Goal: Transaction & Acquisition: Purchase product/service

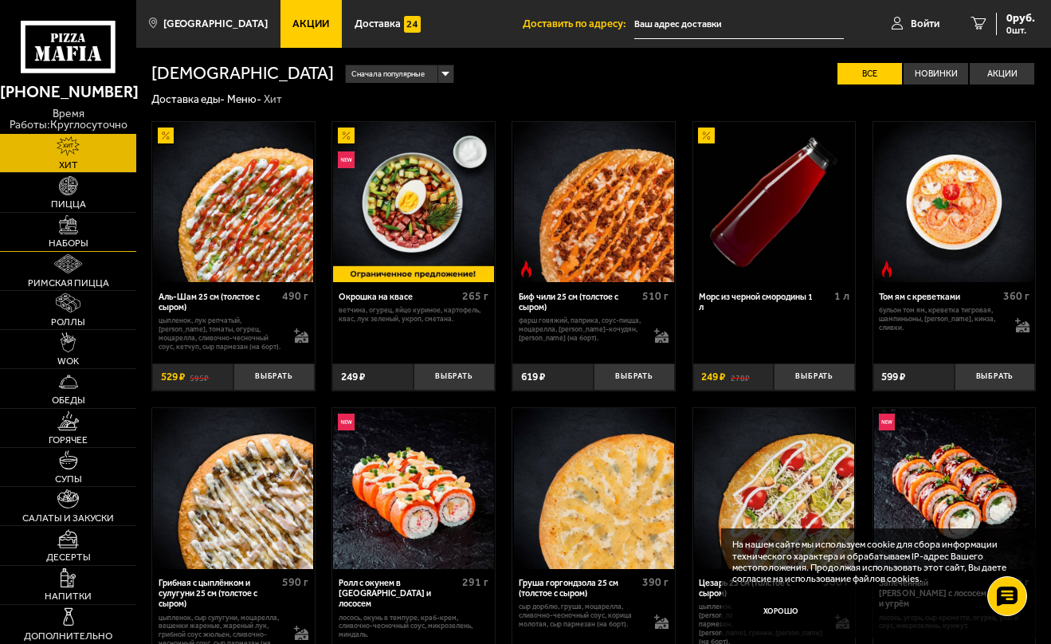
click at [92, 251] on link "Наборы" at bounding box center [68, 232] width 136 height 38
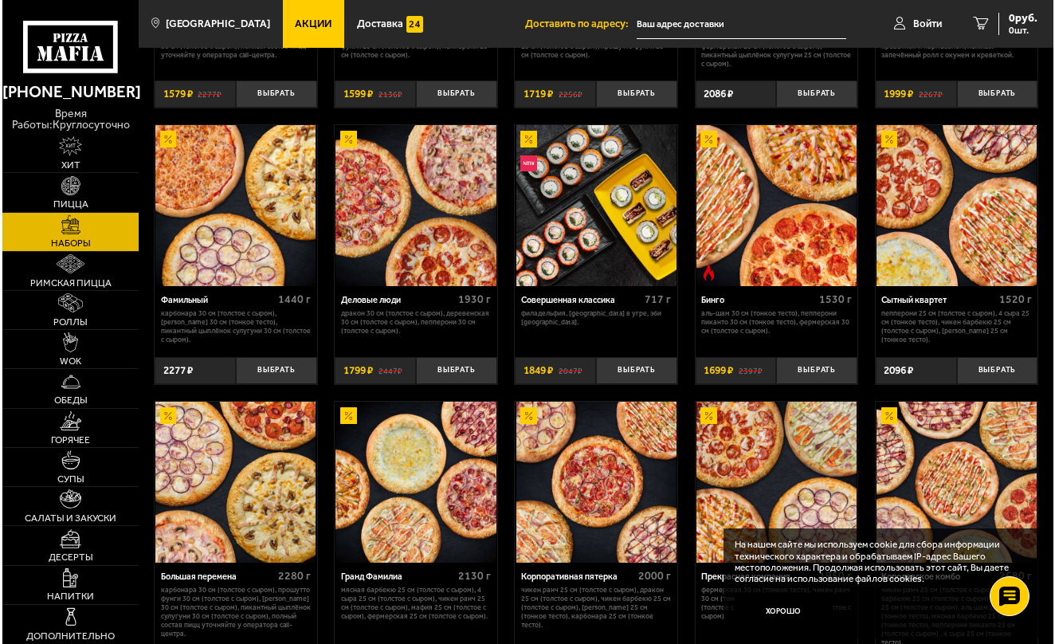
scroll to position [1105, 0]
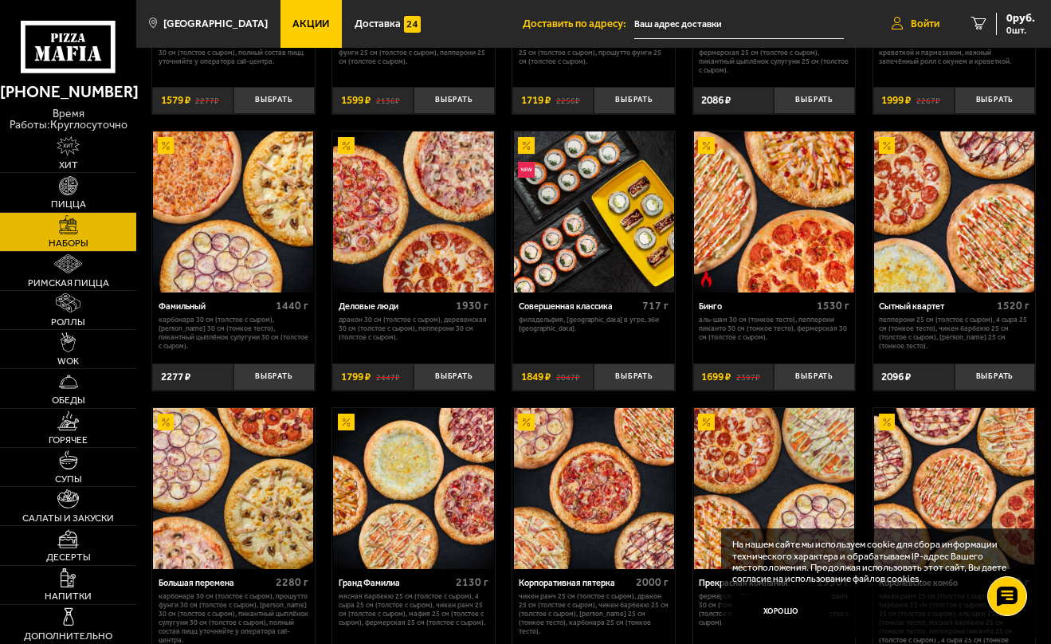
click at [922, 21] on span "Войти" at bounding box center [925, 23] width 29 height 10
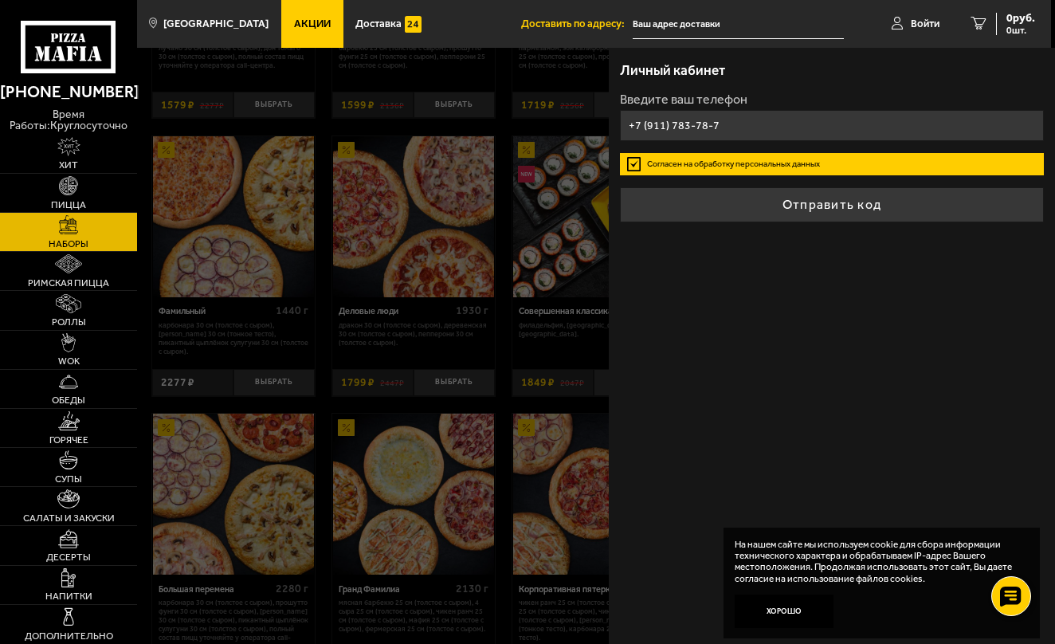
type input "+7 (911) 783-78-73"
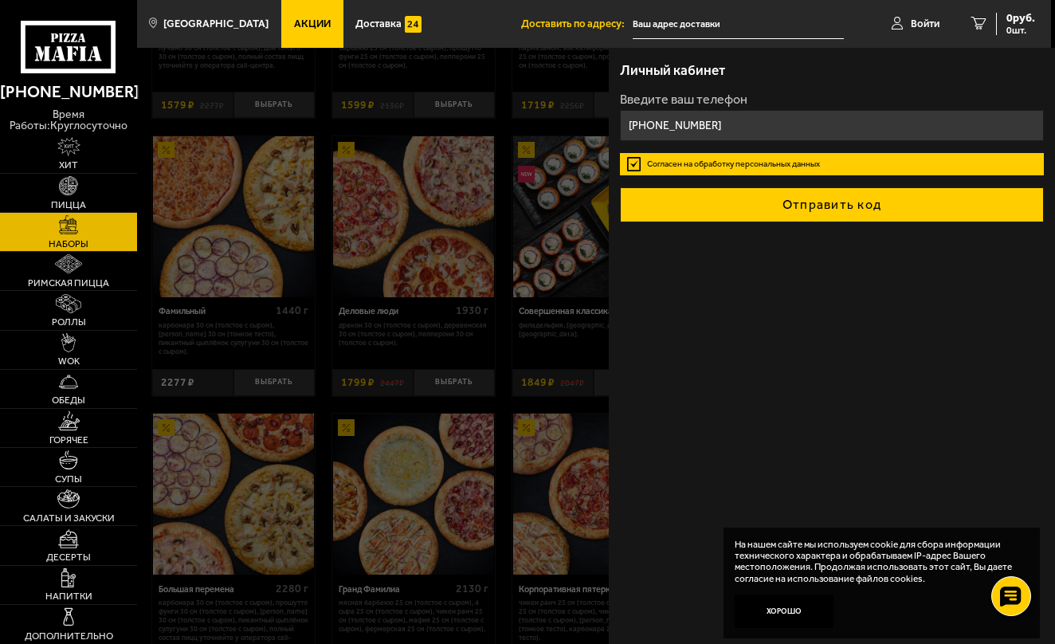
click at [742, 222] on button "Отправить код" at bounding box center [832, 204] width 424 height 35
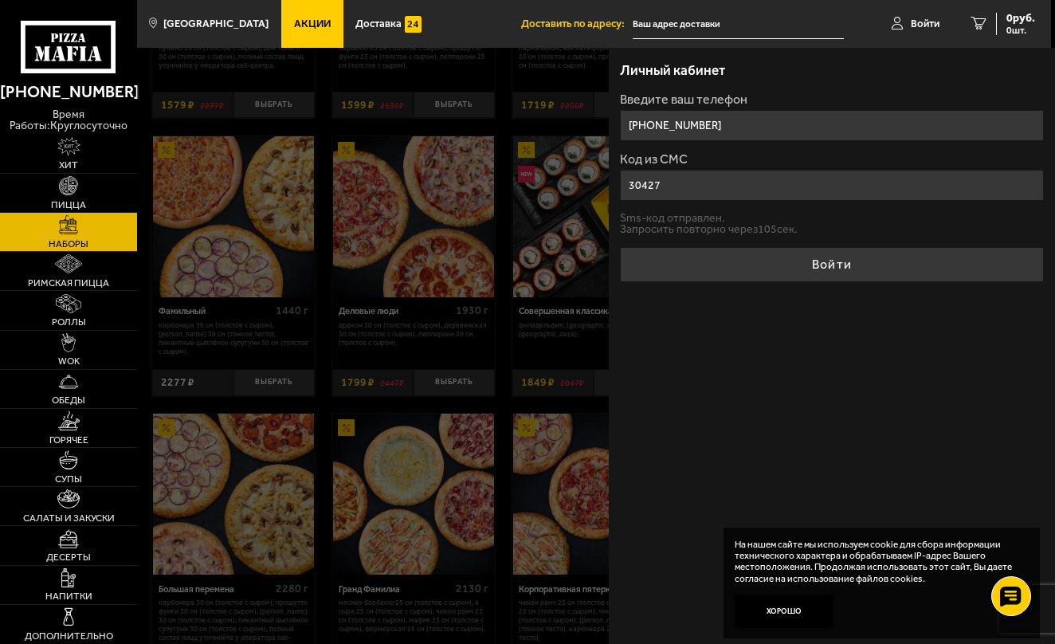
type input "304275"
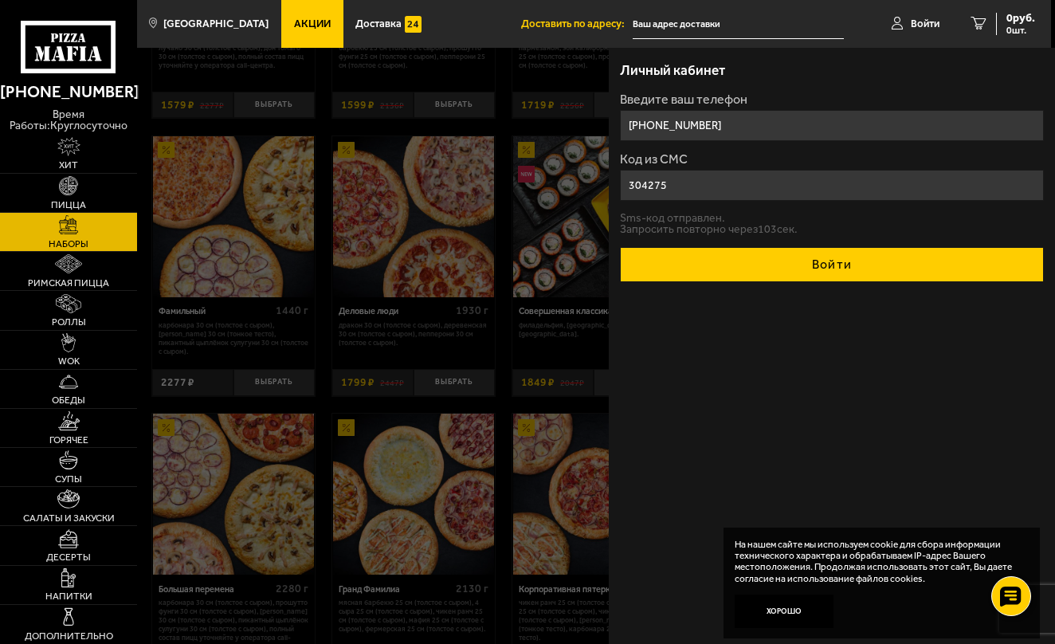
click at [805, 282] on button "Войти" at bounding box center [832, 264] width 424 height 35
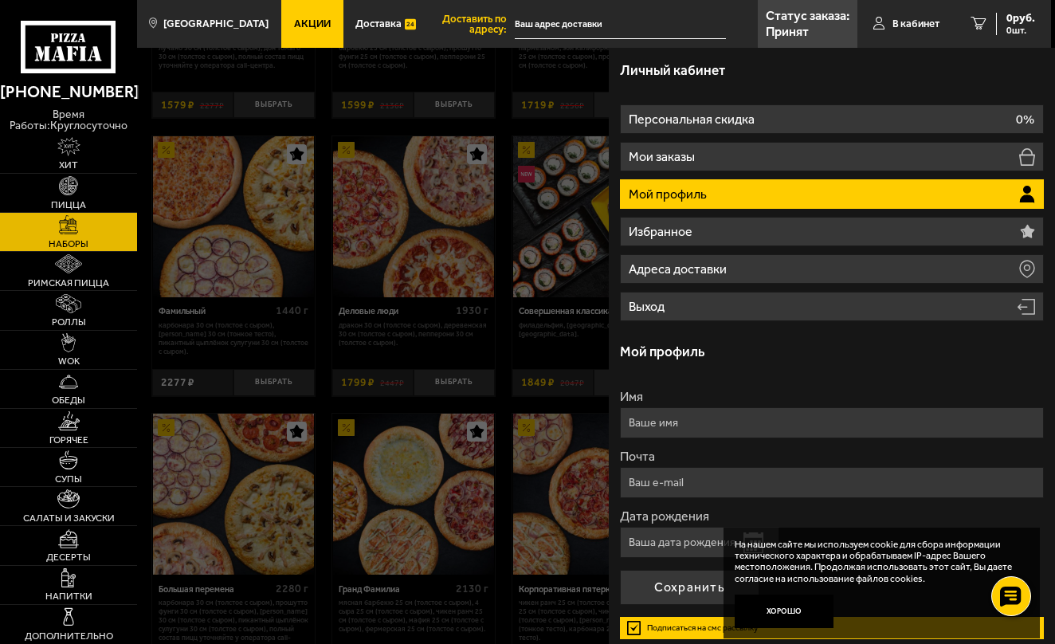
click at [824, 209] on li "Мой профиль" at bounding box center [832, 193] width 424 height 29
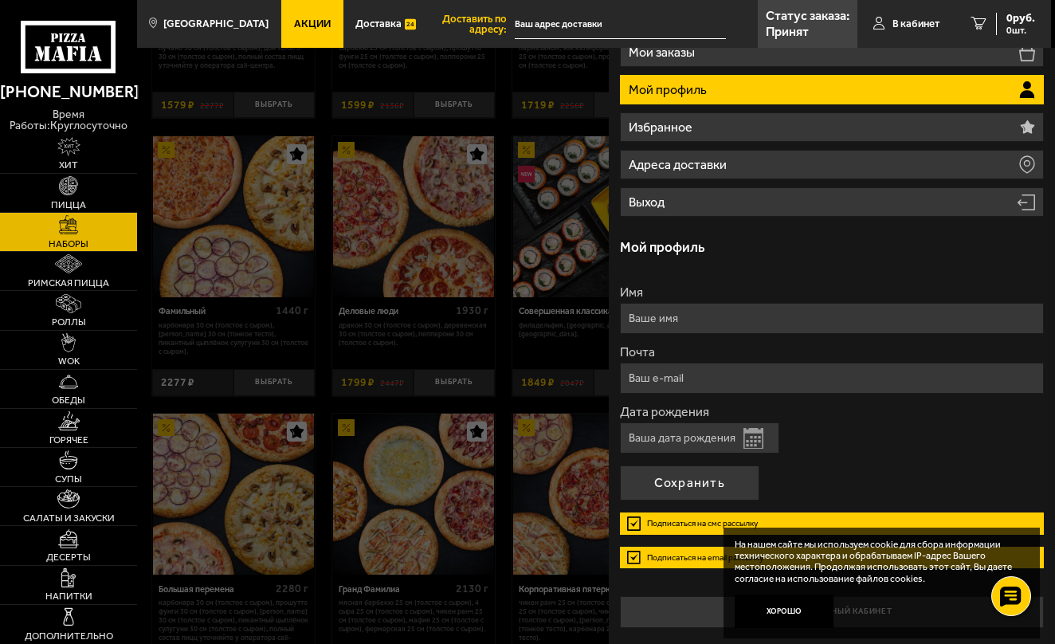
scroll to position [147, 0]
type input "[PERSON_NAME]"
type input "[EMAIL_ADDRESS][DOMAIN_NAME]"
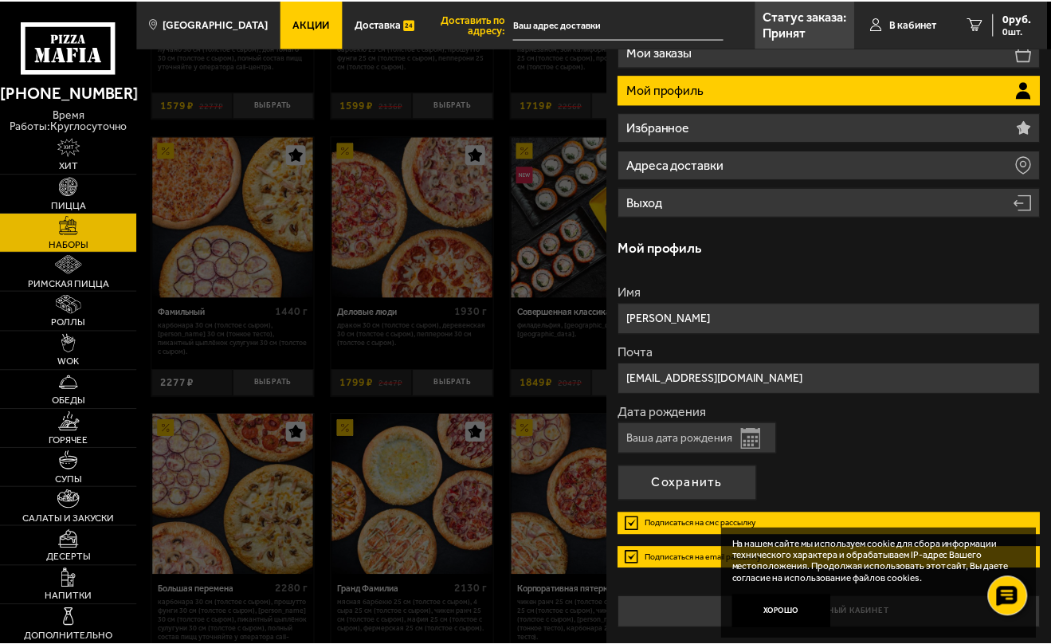
scroll to position [190, 0]
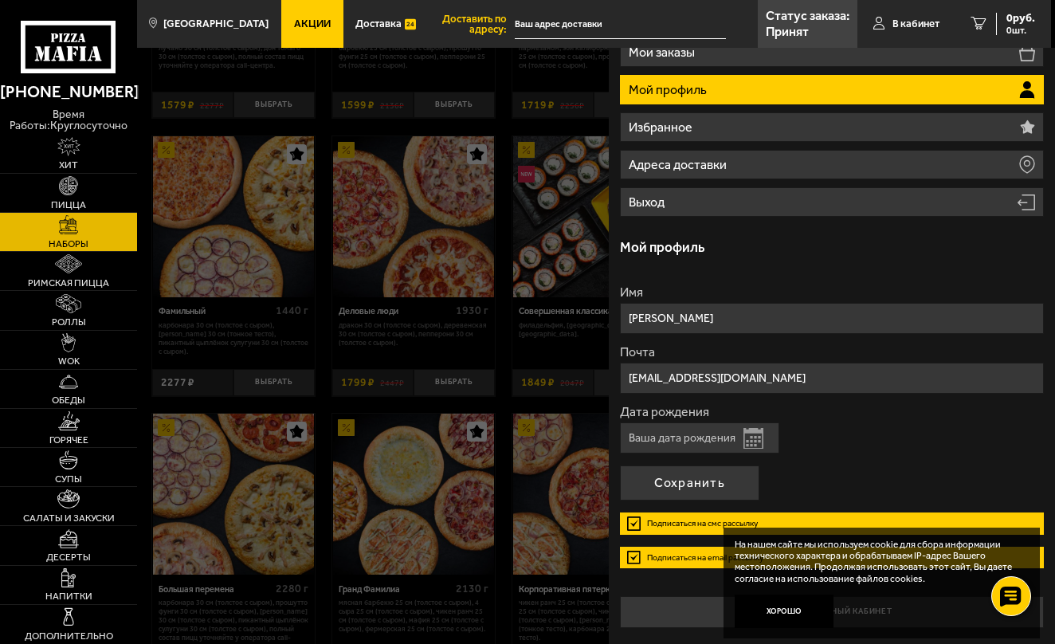
click at [763, 437] on input "Дата рождения" at bounding box center [699, 437] width 159 height 31
type input "[DATE]"
click at [635, 523] on label "Подписаться на смс рассылку" at bounding box center [832, 523] width 424 height 22
click at [0, 0] on input "Подписаться на смс рассылку" at bounding box center [0, 0] width 0 height 0
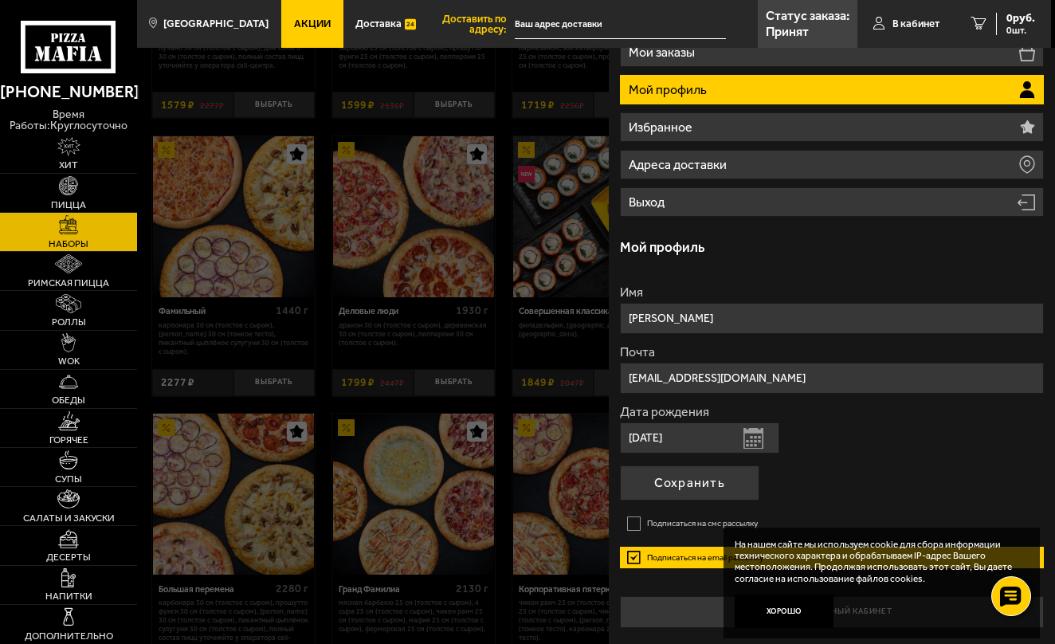
click at [634, 557] on label "Подписаться на email рассылку" at bounding box center [832, 557] width 424 height 22
click at [0, 0] on input "Подписаться на email рассылку" at bounding box center [0, 0] width 0 height 0
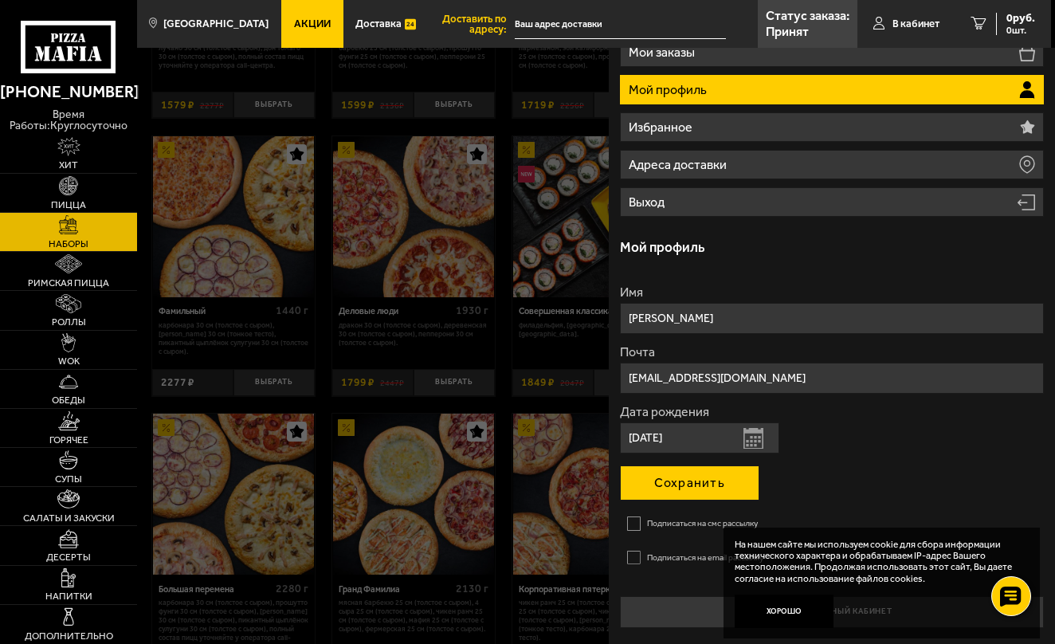
click at [701, 475] on button "Сохранить" at bounding box center [689, 482] width 139 height 35
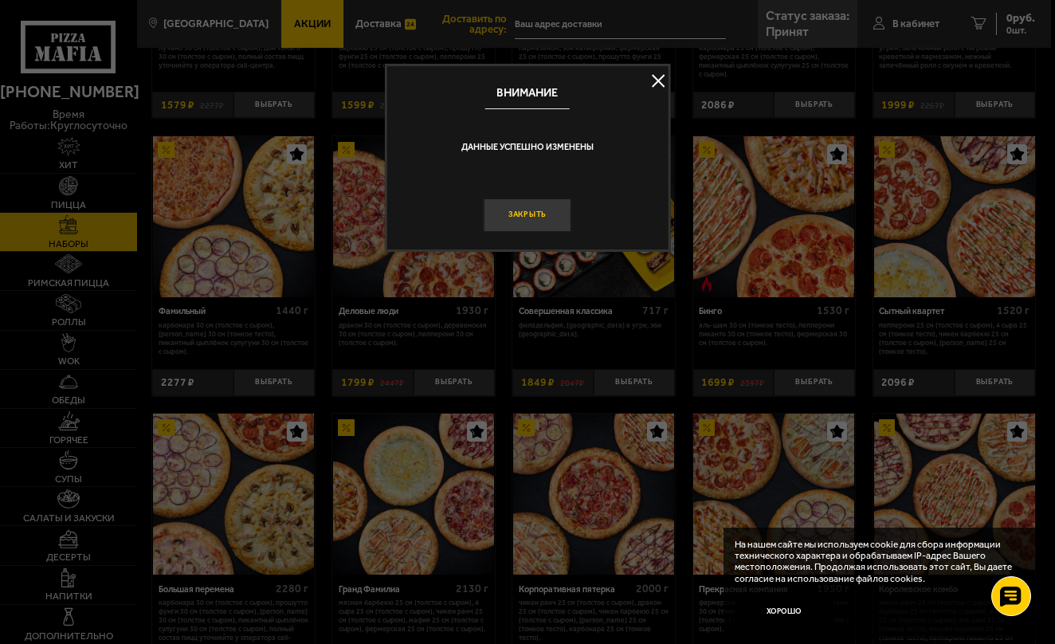
click at [546, 231] on button "Закрыть" at bounding box center [528, 214] width 88 height 33
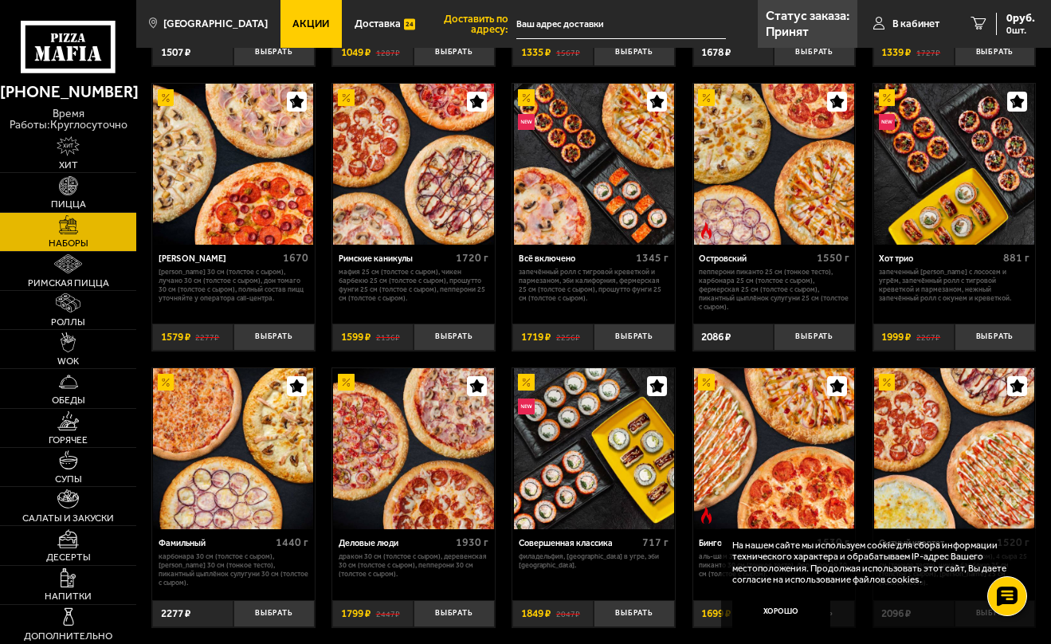
scroll to position [862, 6]
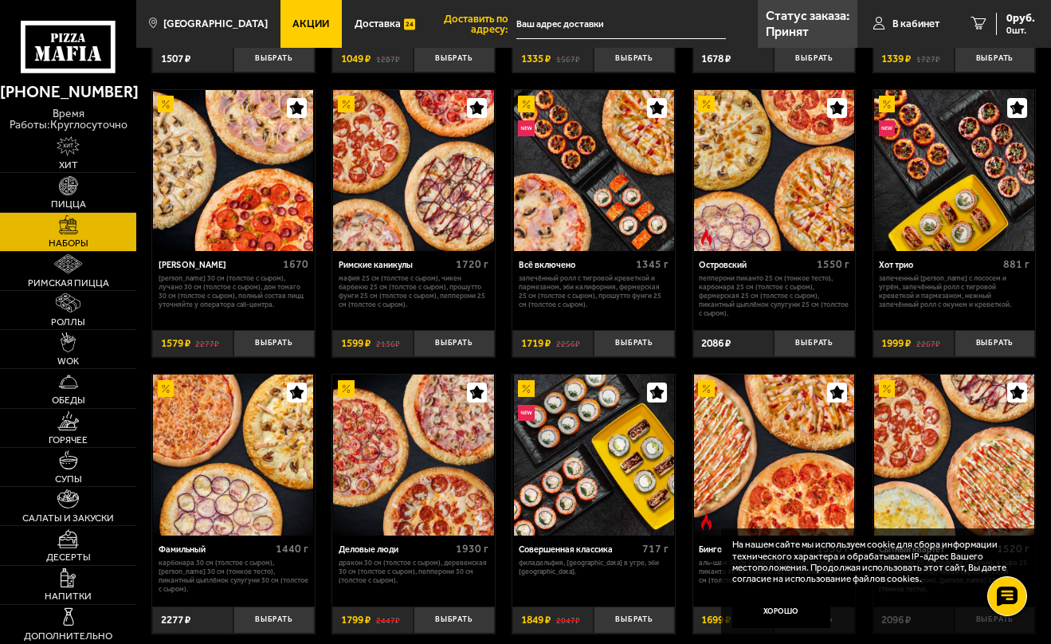
click at [576, 237] on img at bounding box center [594, 170] width 160 height 160
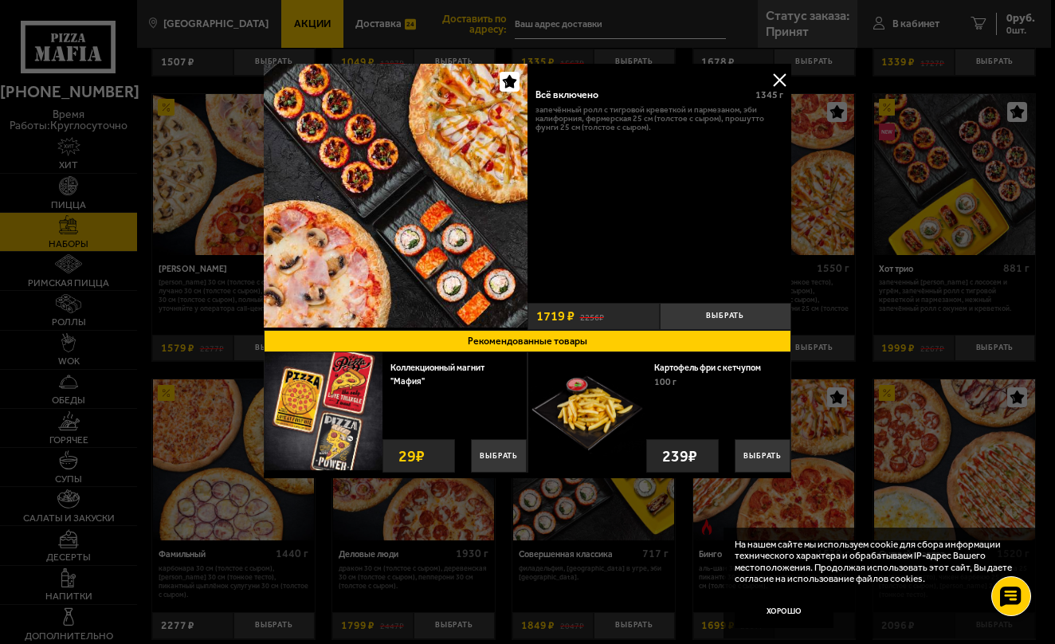
click at [780, 82] on button at bounding box center [779, 80] width 24 height 24
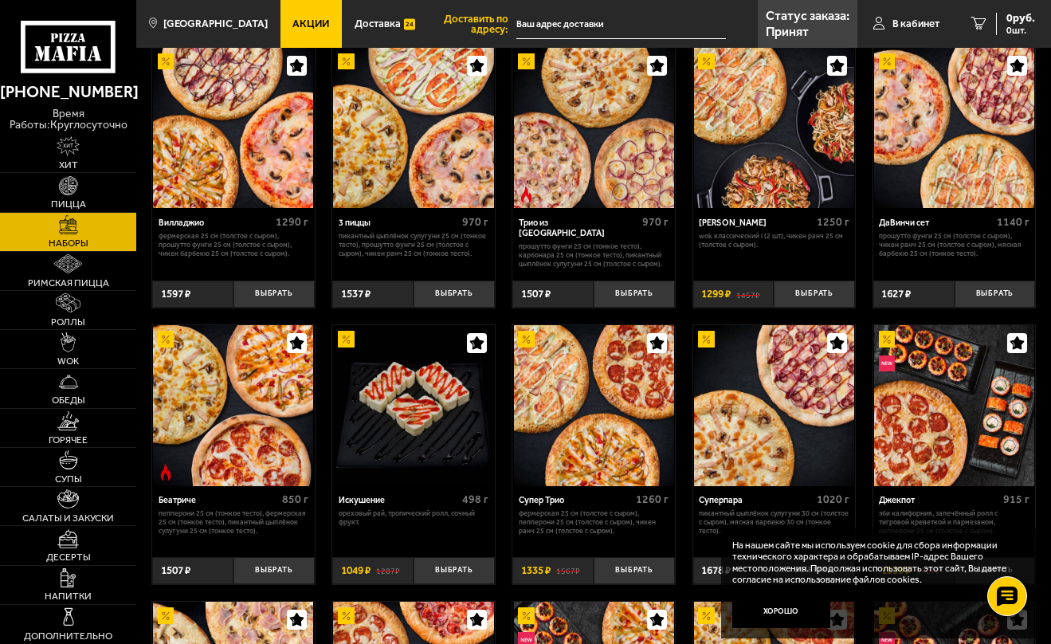
scroll to position [342, 0]
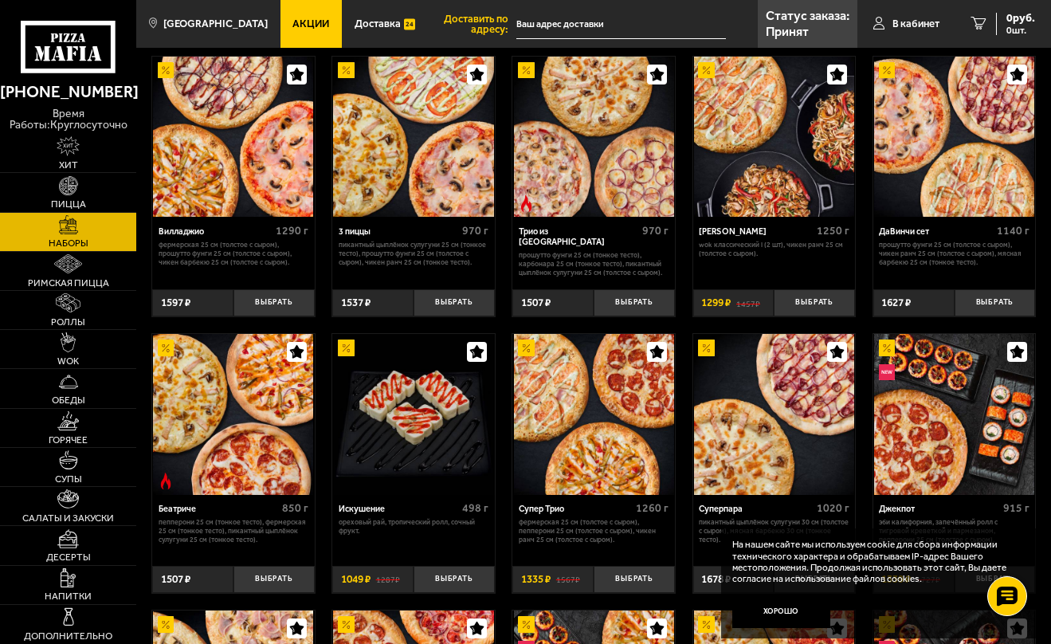
click at [443, 161] on img at bounding box center [413, 137] width 160 height 160
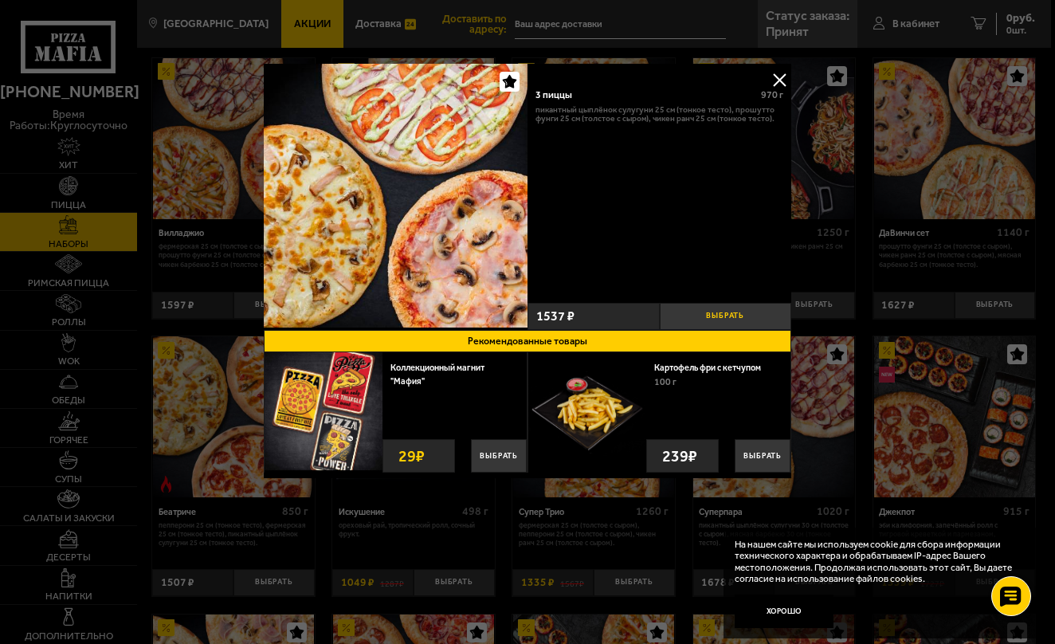
click at [741, 321] on button "Выбрать" at bounding box center [726, 316] width 132 height 27
click at [776, 76] on button at bounding box center [779, 80] width 24 height 24
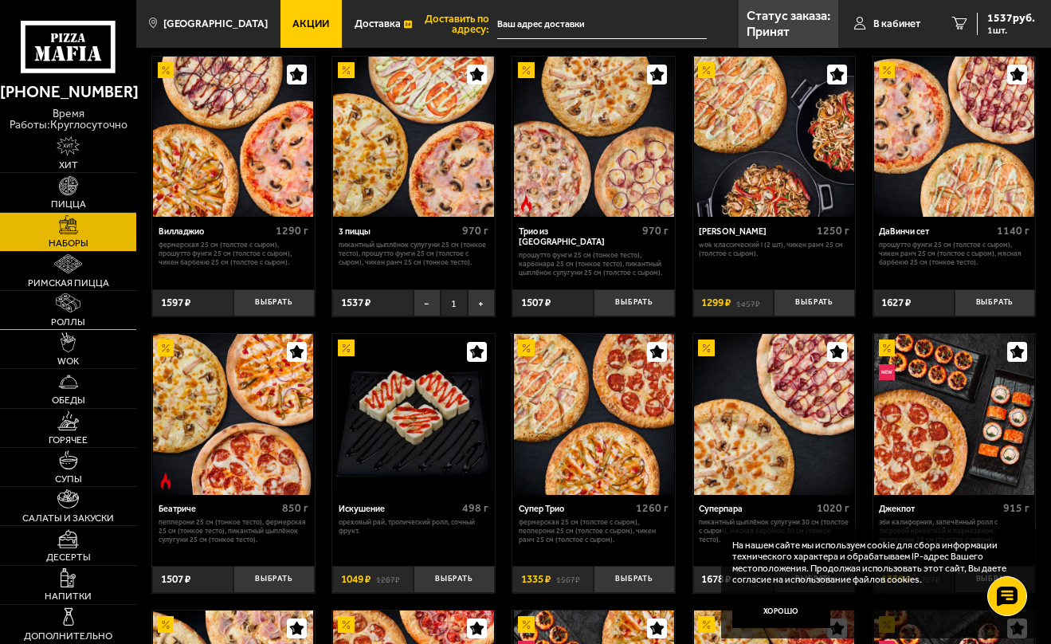
click at [85, 327] on span "Роллы" at bounding box center [68, 322] width 34 height 10
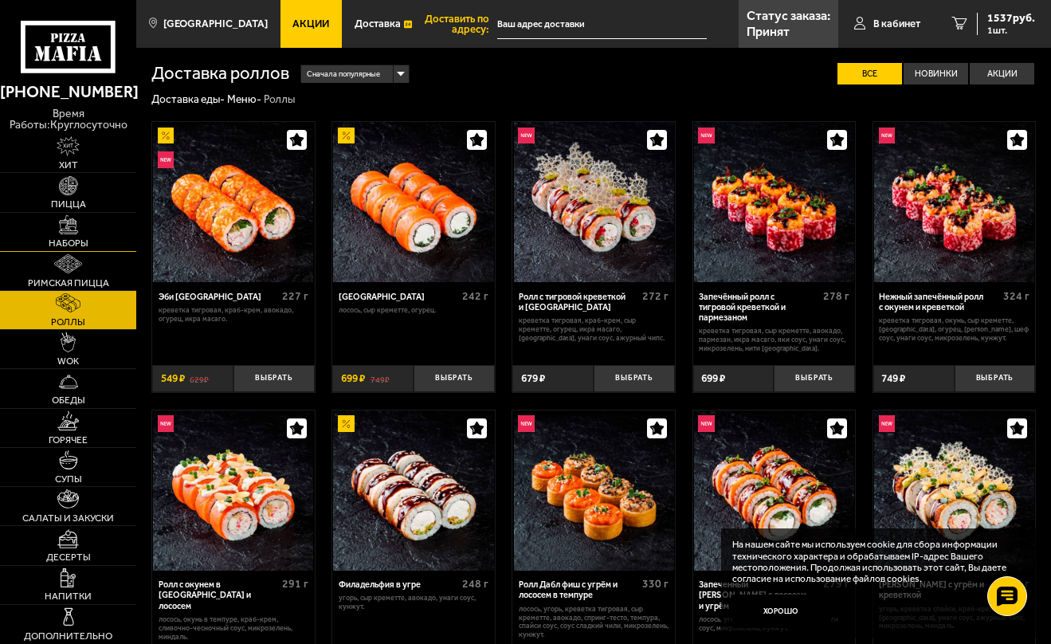
click at [78, 234] on img at bounding box center [68, 224] width 19 height 19
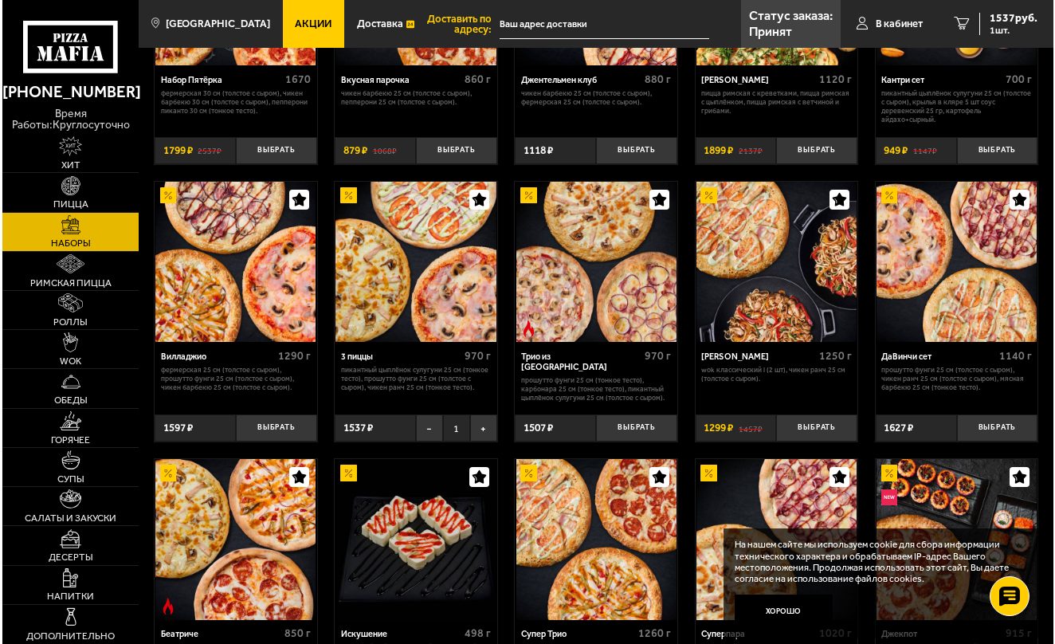
scroll to position [220, 0]
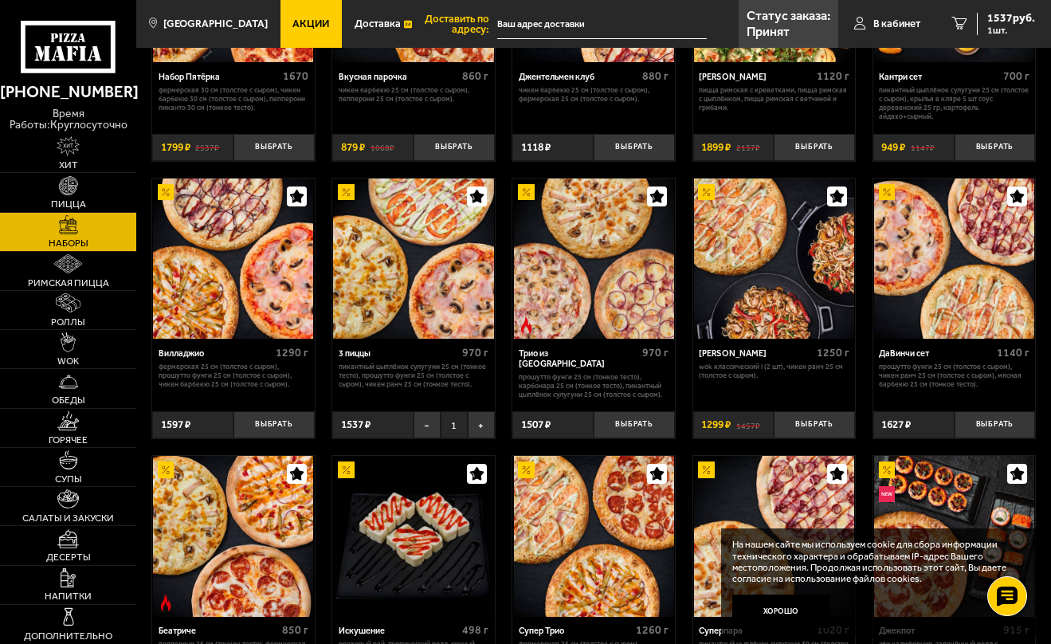
click at [582, 19] on input "text" at bounding box center [602, 24] width 210 height 29
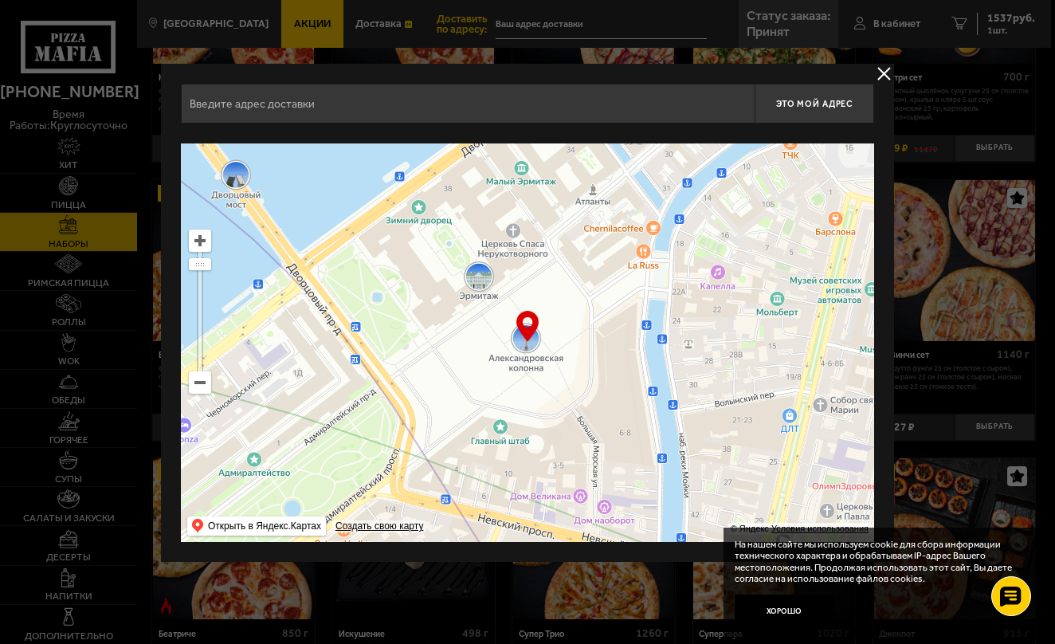
click at [430, 109] on input "text" at bounding box center [468, 104] width 574 height 40
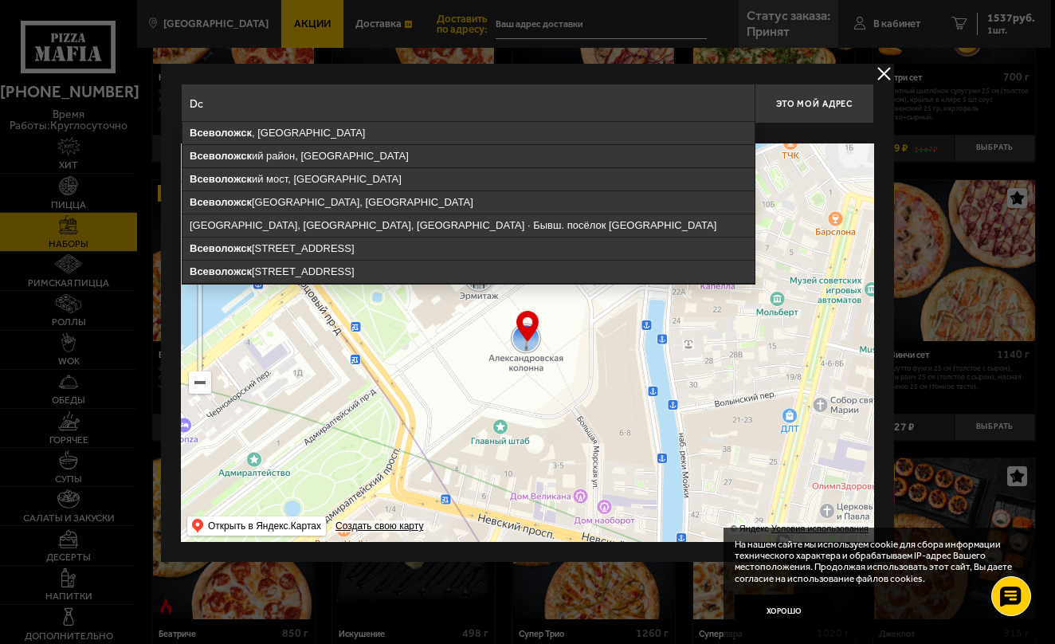
type input "D"
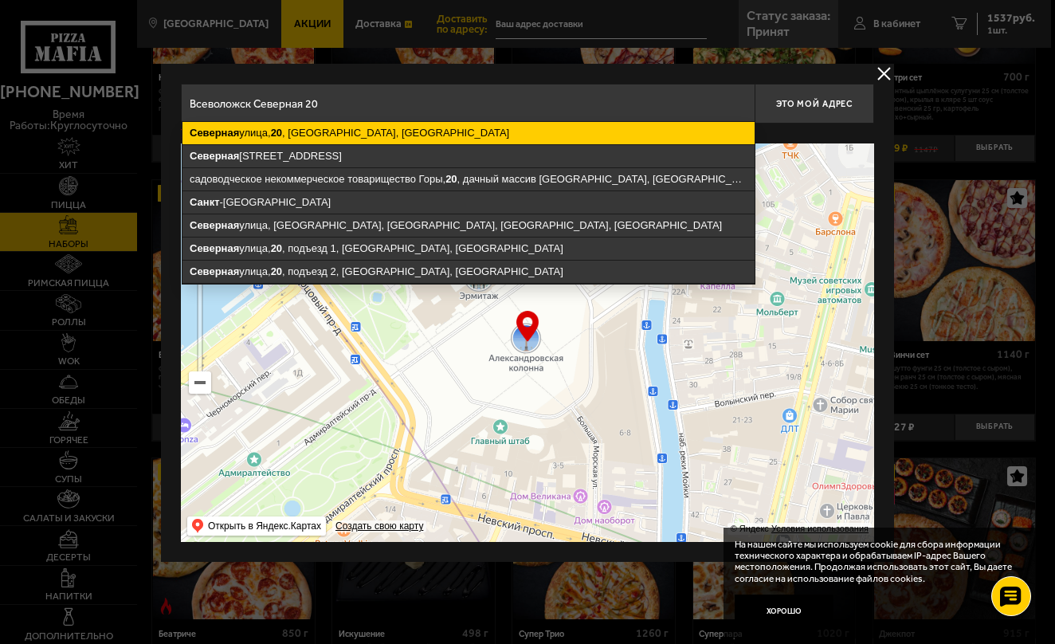
click at [435, 137] on ymaps "Северная улица, 20 , Всеволожск, Ленинградская область" at bounding box center [468, 133] width 572 height 22
type input "[STREET_ADDRESS]"
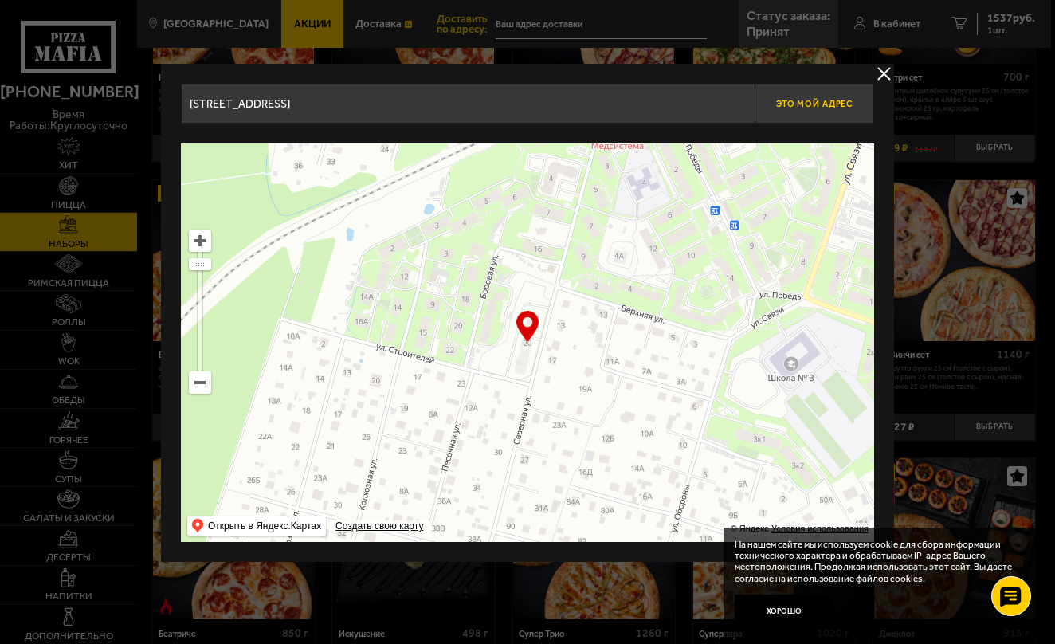
click at [815, 106] on span "Это мой адрес" at bounding box center [814, 104] width 76 height 10
type input "[STREET_ADDRESS]"
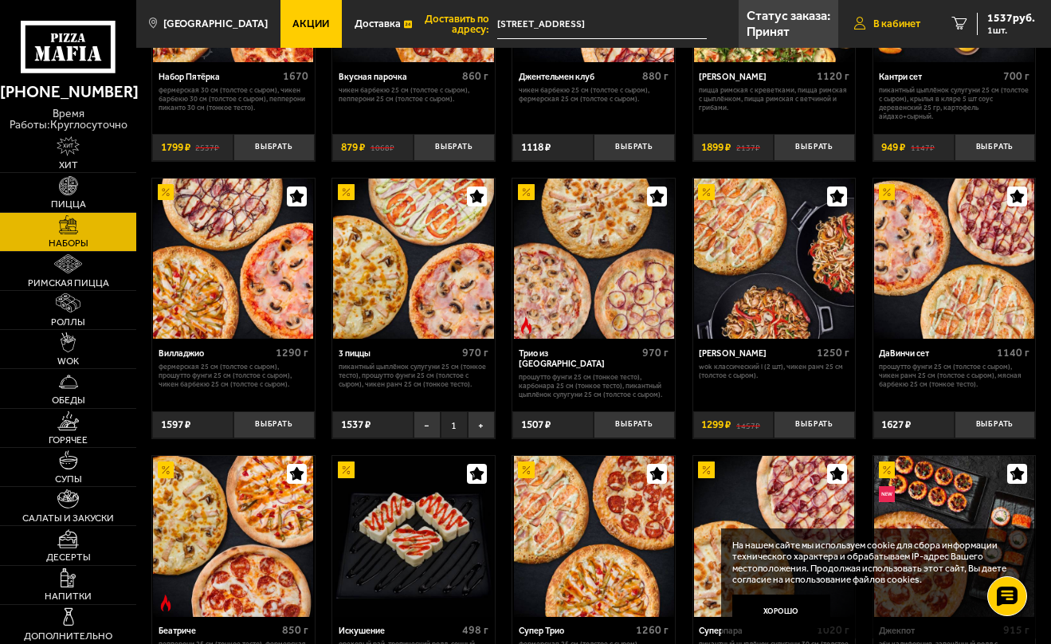
click at [920, 27] on span "В кабинет" at bounding box center [896, 23] width 47 height 10
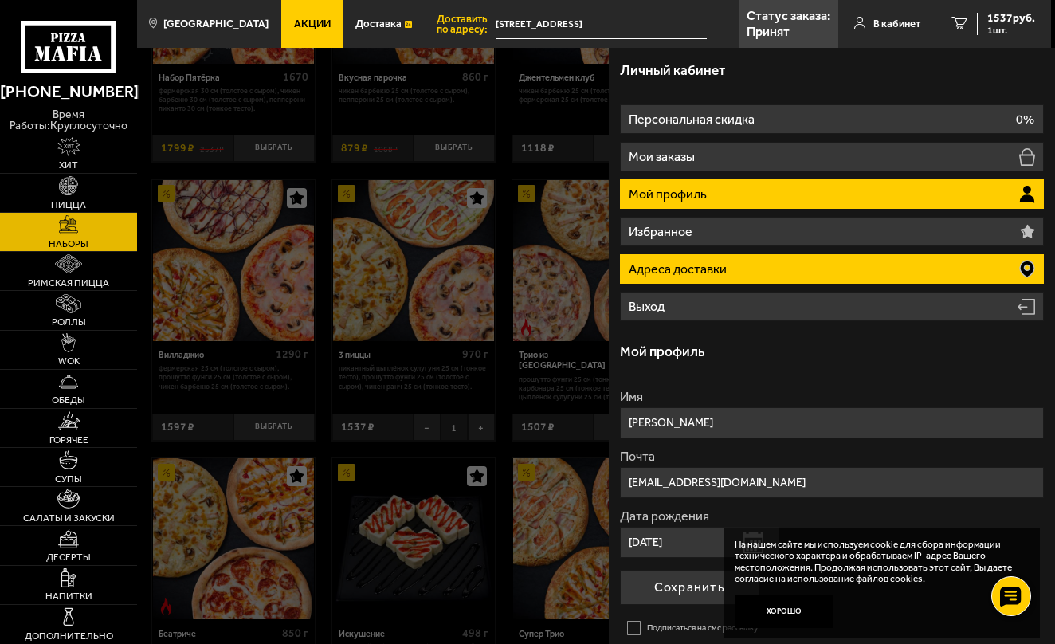
click at [840, 284] on li "Адреса доставки" at bounding box center [832, 268] width 424 height 29
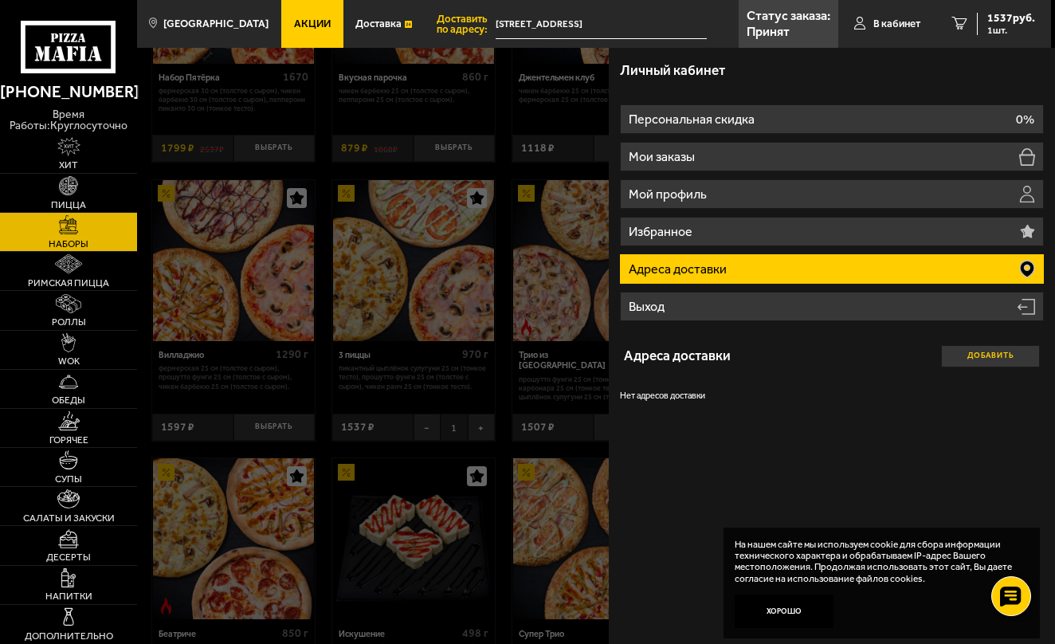
click at [977, 367] on button "Добавить" at bounding box center [990, 356] width 99 height 22
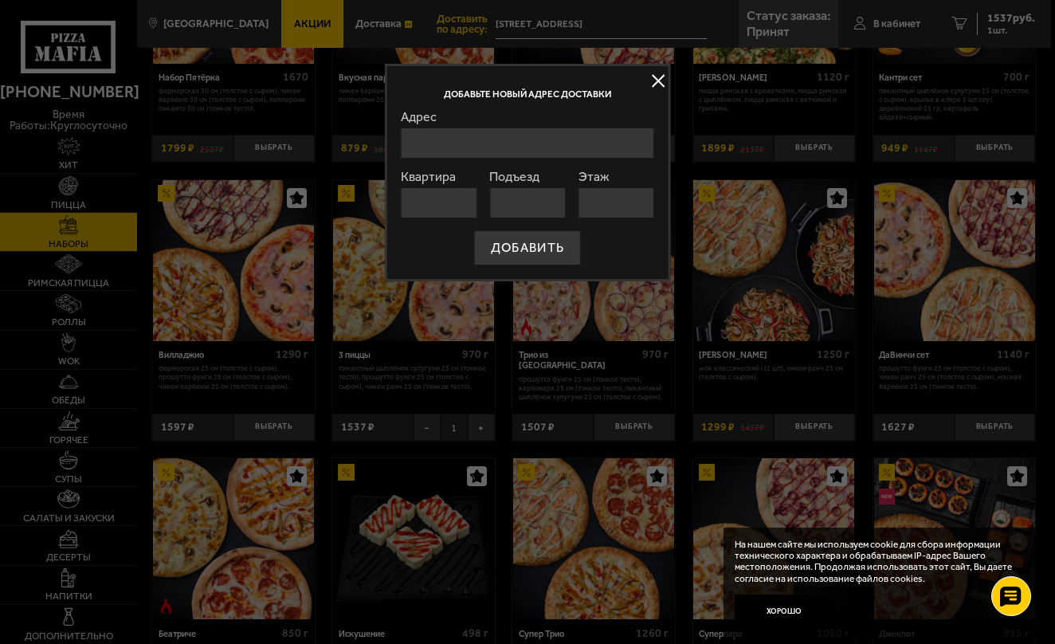
click at [548, 155] on input "Адрес" at bounding box center [527, 142] width 253 height 31
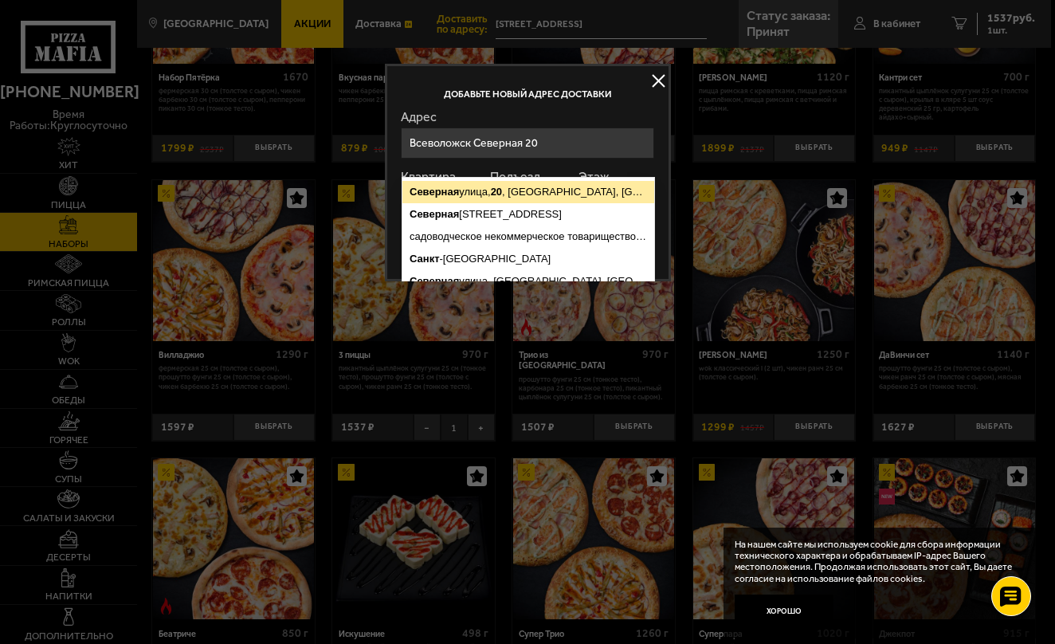
click at [550, 190] on ymaps "Северная улица, 20 , Всеволожск, Ленинградская область" at bounding box center [528, 192] width 252 height 22
type input "[STREET_ADDRESS]"
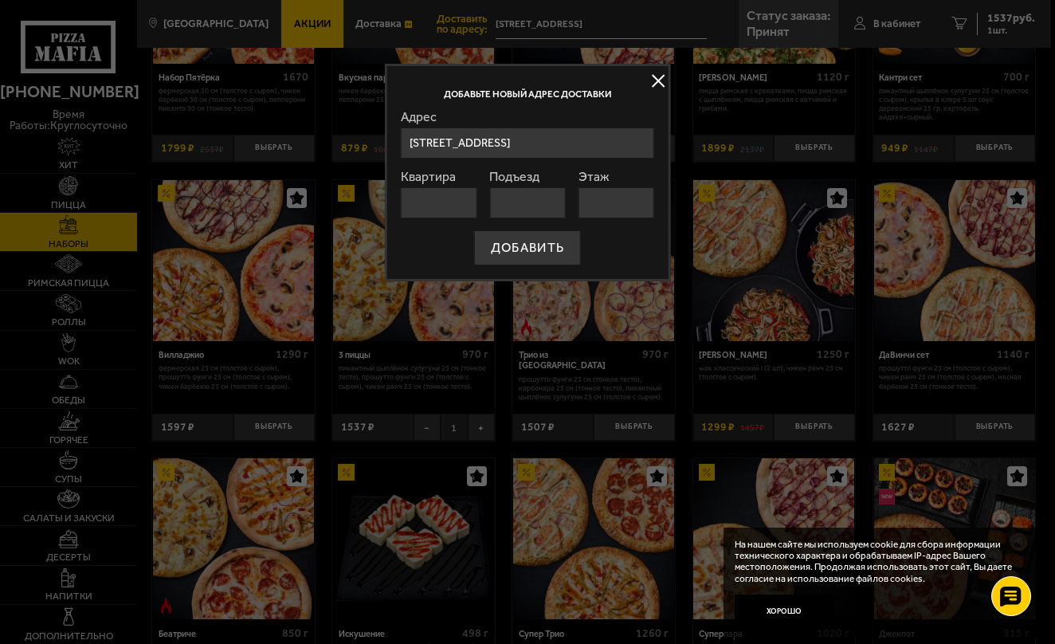
click at [458, 218] on input "Квартира" at bounding box center [439, 202] width 76 height 31
type input "145"
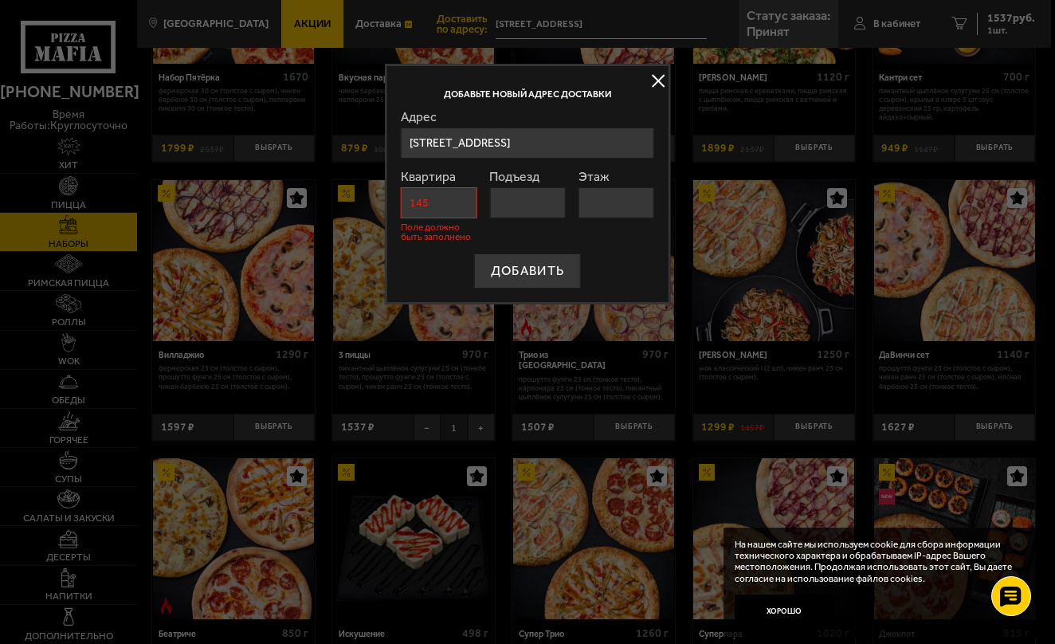
click at [511, 218] on input "Подъезд" at bounding box center [527, 202] width 76 height 31
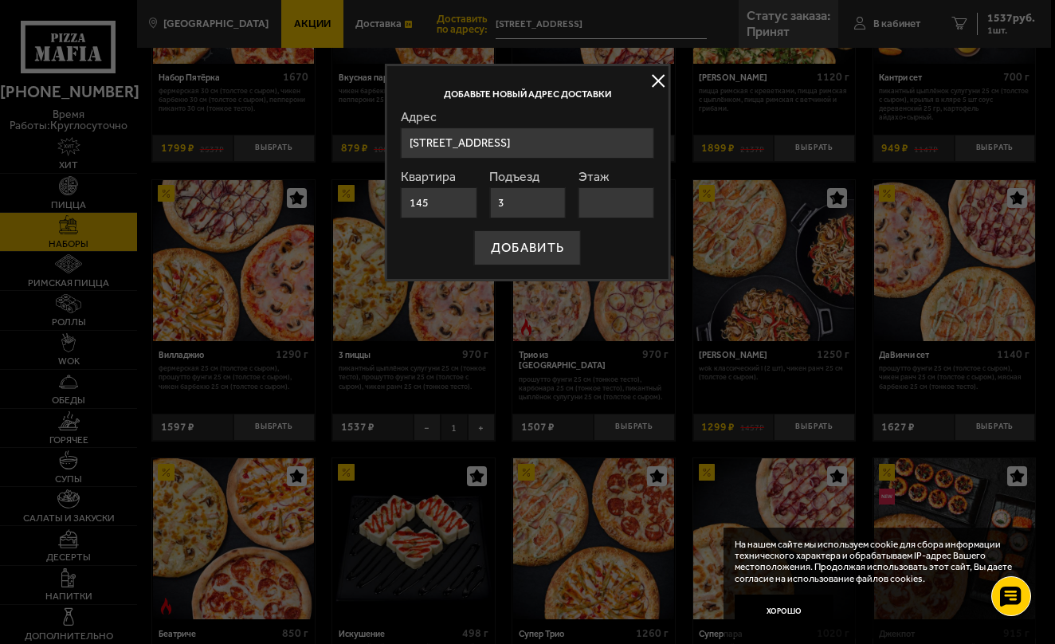
type input "3"
click at [626, 218] on input "Этаж" at bounding box center [616, 202] width 76 height 31
type input "4"
click at [558, 265] on form "Адрес Северная улица, 20 , Всеволожск, Ленинградская область Северная дорога, 1…" at bounding box center [527, 188] width 253 height 155
click at [555, 265] on button "ДОБАВИТЬ" at bounding box center [527, 247] width 107 height 35
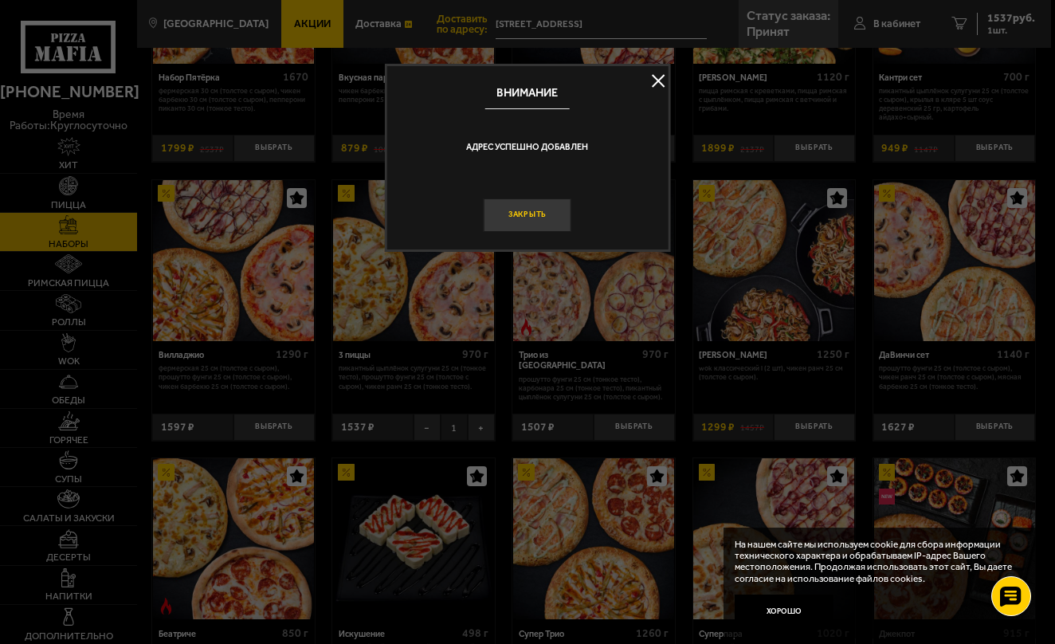
click at [552, 231] on button "Закрыть" at bounding box center [528, 214] width 88 height 33
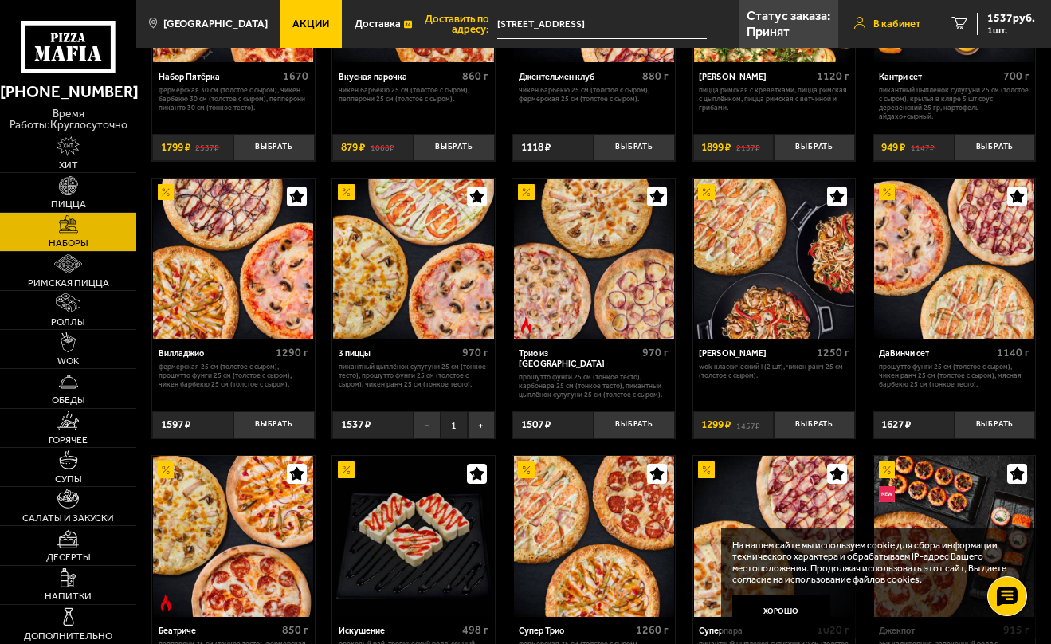
click at [920, 25] on span "В кабинет" at bounding box center [896, 23] width 47 height 10
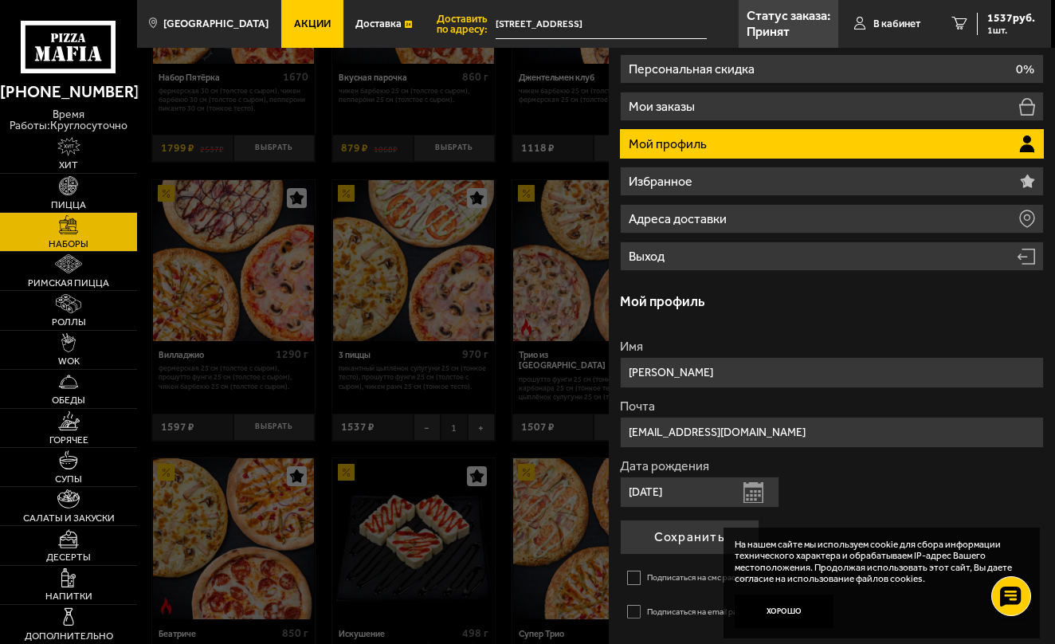
scroll to position [56, 0]
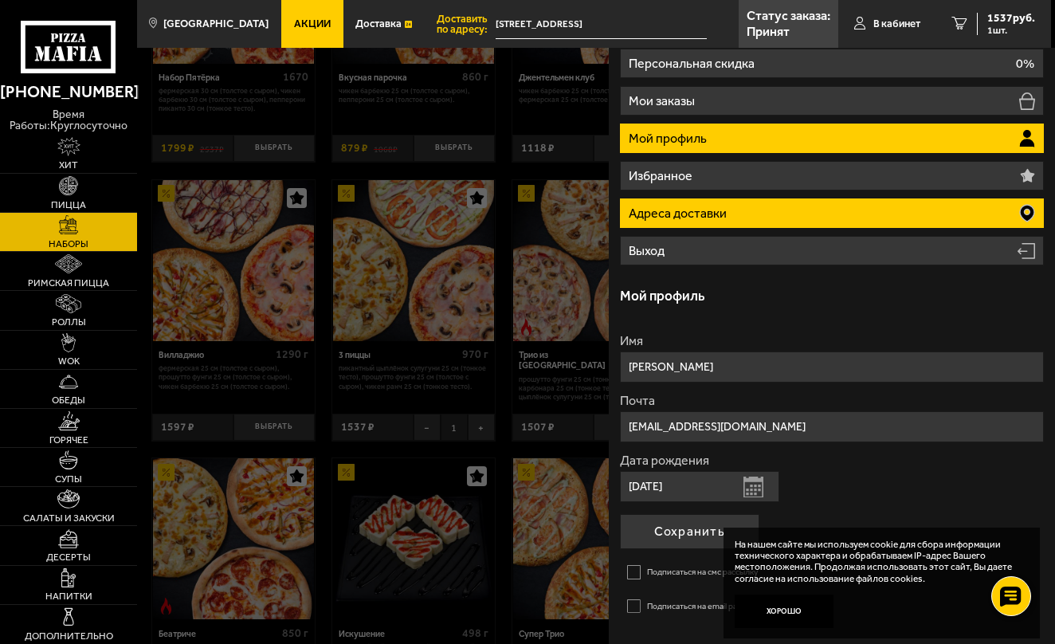
click at [892, 228] on li "Адреса доставки" at bounding box center [832, 212] width 424 height 29
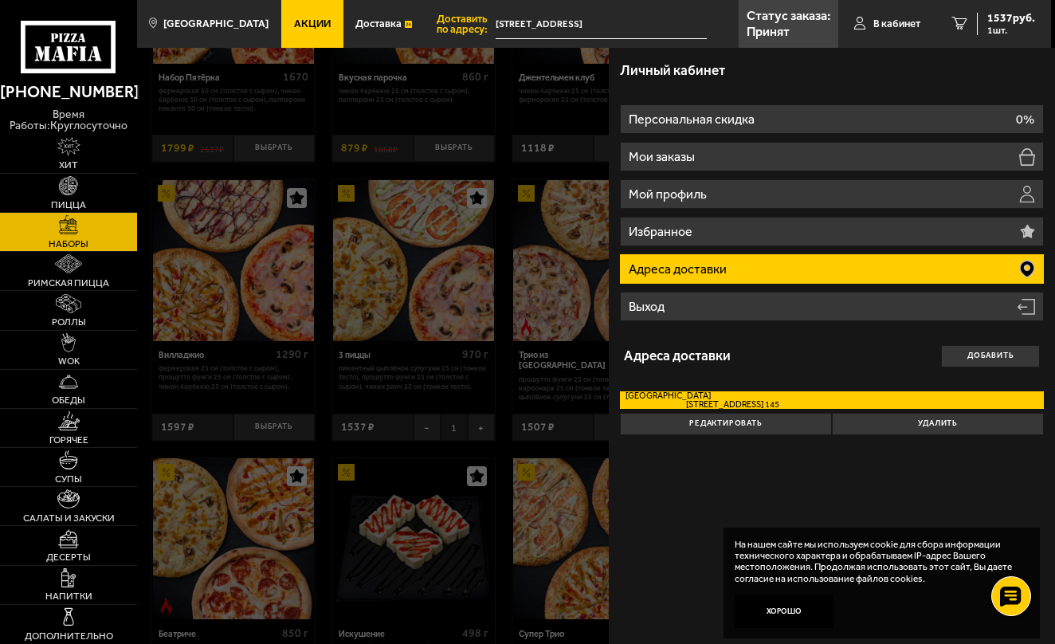
scroll to position [0, 0]
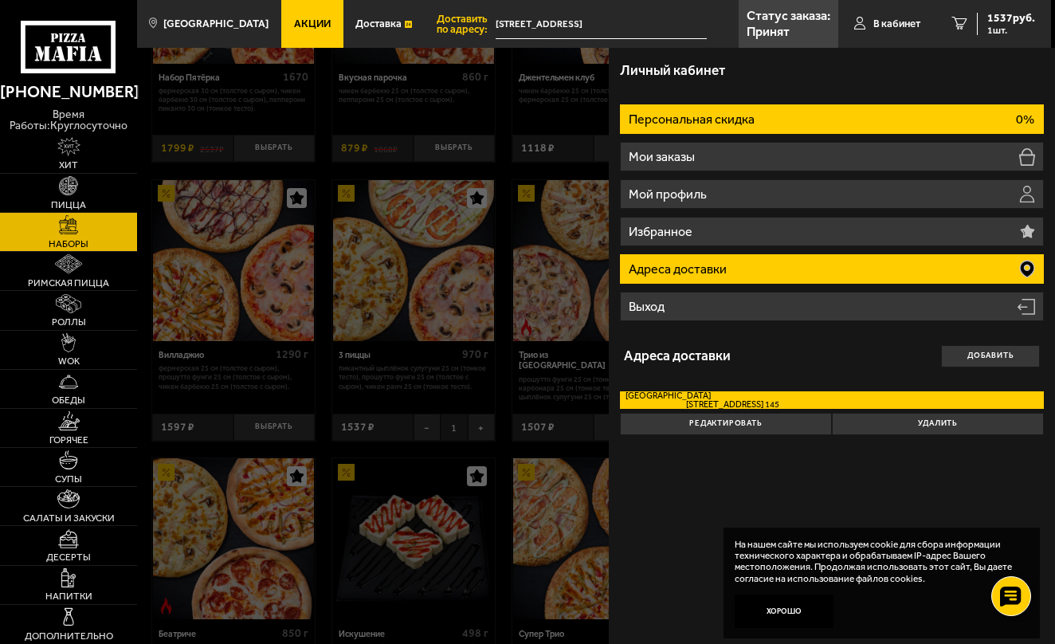
click at [889, 134] on li "Персональная скидка 0%" at bounding box center [832, 118] width 424 height 29
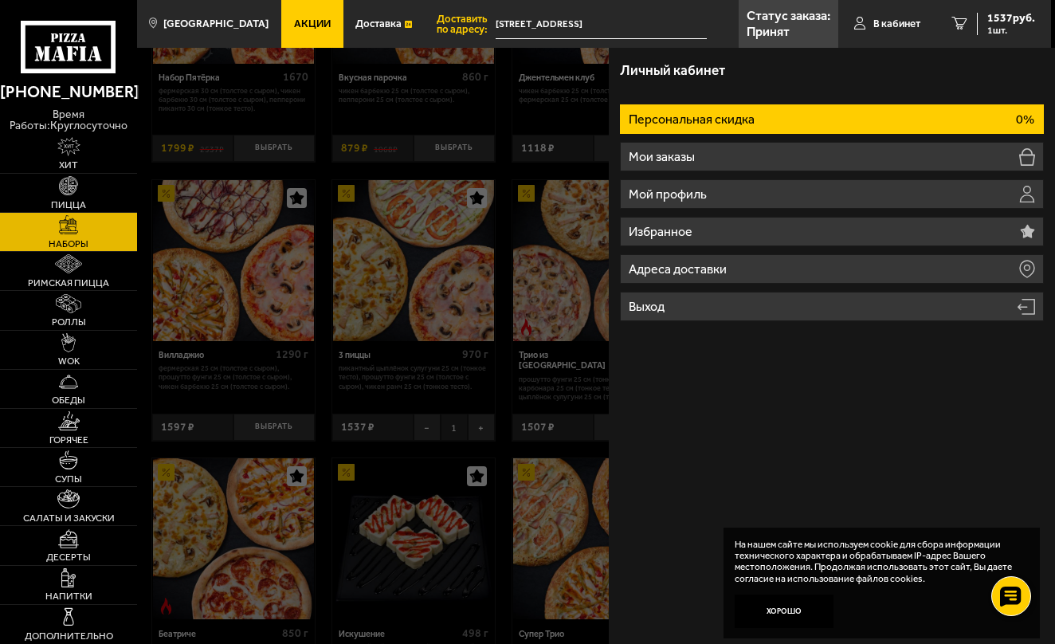
click at [889, 134] on li "Персональная скидка 0%" at bounding box center [832, 118] width 424 height 29
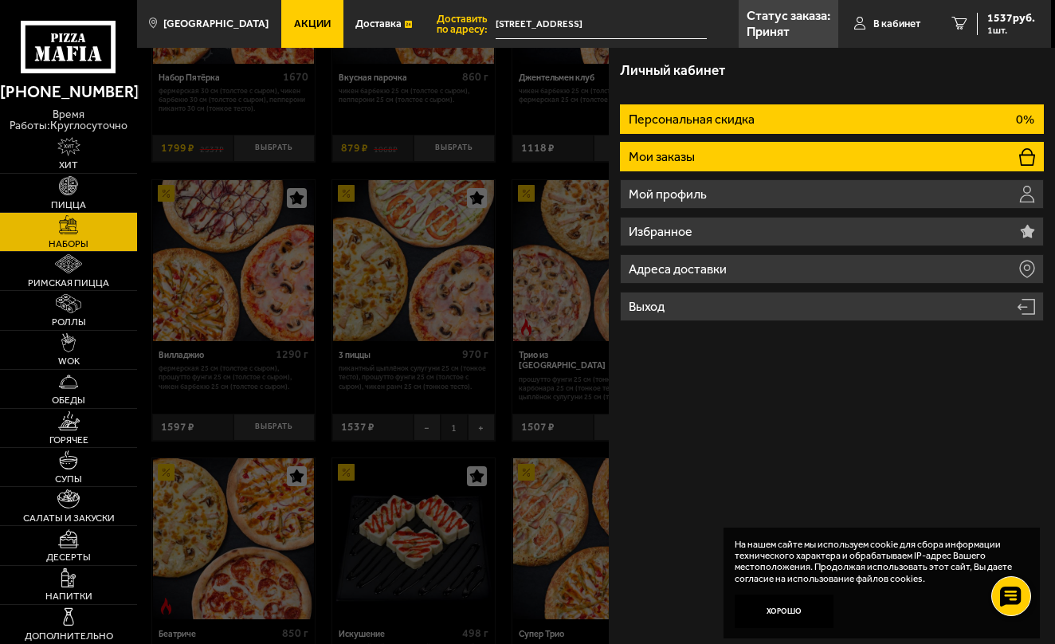
click at [840, 171] on li "Мои заказы" at bounding box center [832, 156] width 424 height 29
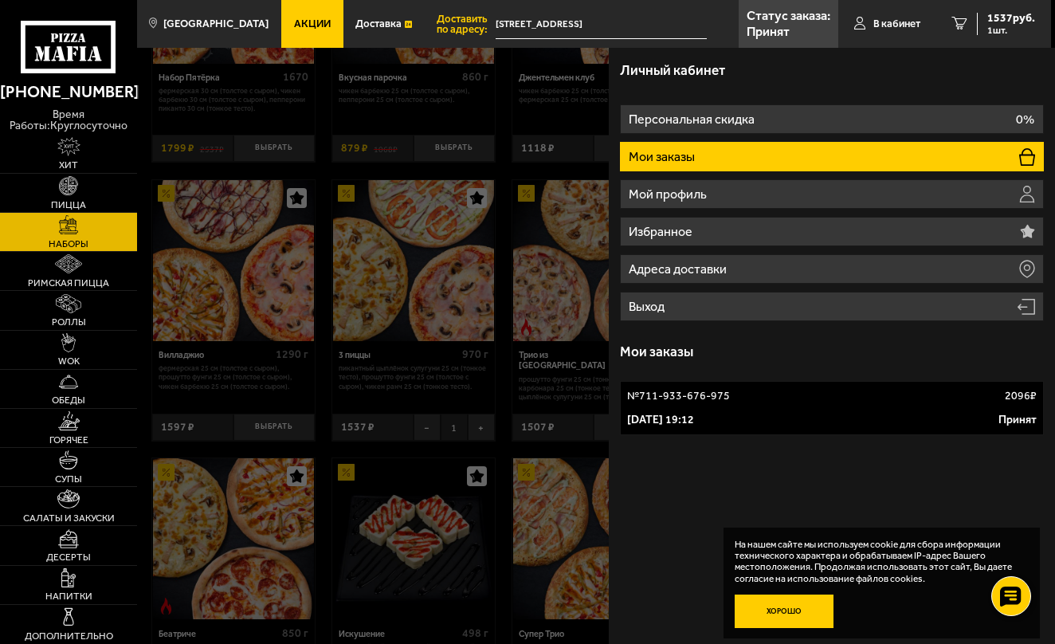
click at [779, 607] on button "Хорошо" at bounding box center [783, 610] width 99 height 33
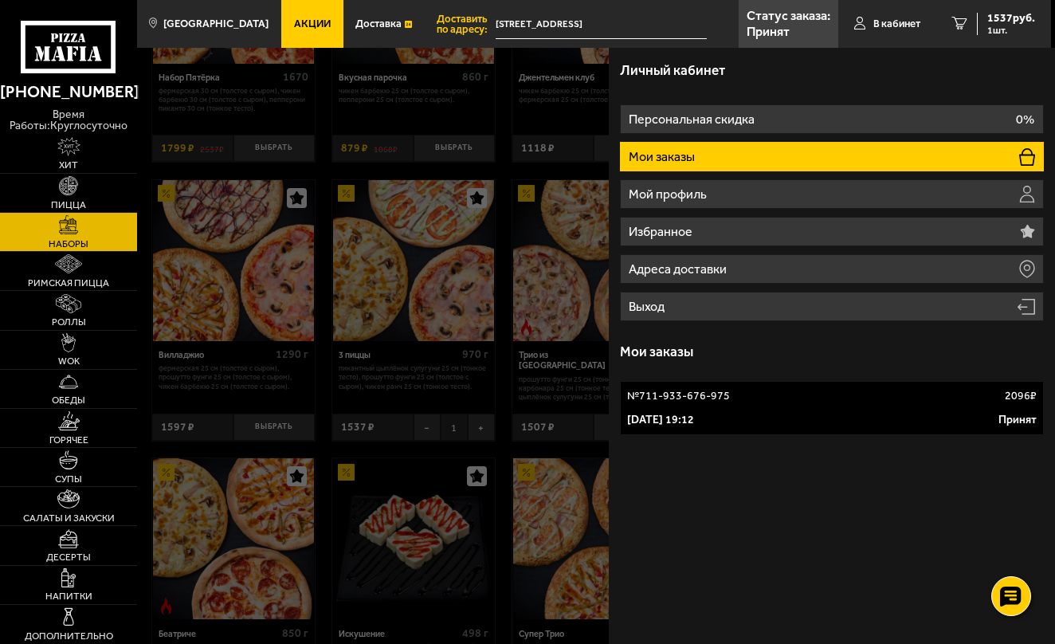
click at [655, 428] on p "1 сентября 2025 г. 19:12" at bounding box center [660, 420] width 67 height 16
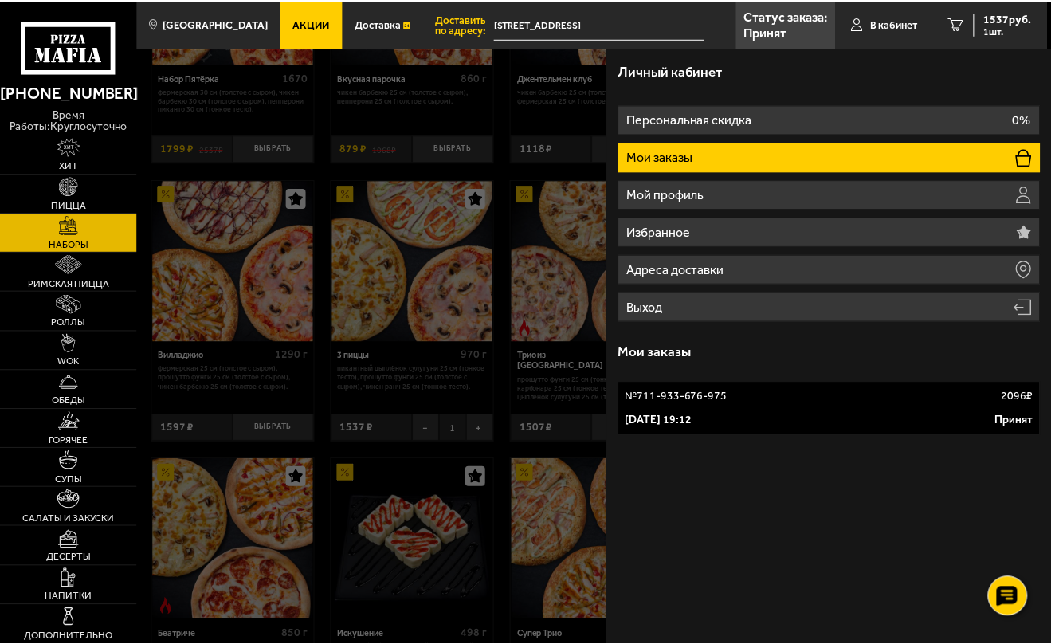
scroll to position [14, 0]
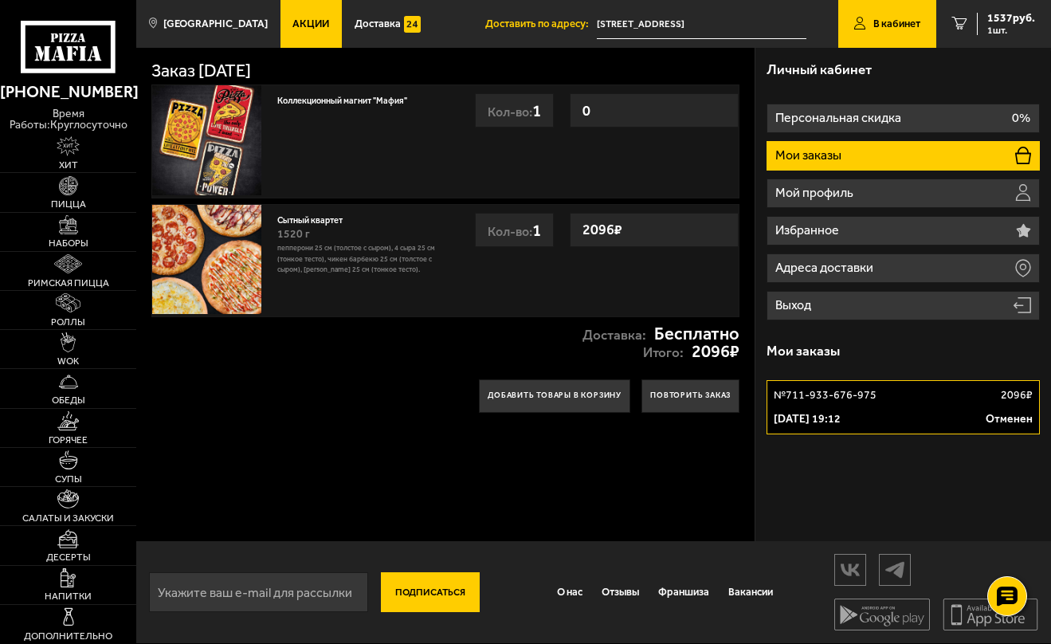
click at [498, 247] on div "Кол-во: 1" at bounding box center [514, 230] width 79 height 34
click at [198, 258] on img at bounding box center [206, 259] width 109 height 109
drag, startPoint x: 383, startPoint y: 277, endPoint x: 332, endPoint y: 277, distance: 51.0
click at [332, 276] on p "Пепперони 25 см (толстое с сыром), 4 сыра 25 см (тонкое тесто), Чикен Барбекю 2…" at bounding box center [357, 259] width 160 height 33
click at [967, 25] on icon "1" at bounding box center [959, 24] width 15 height 13
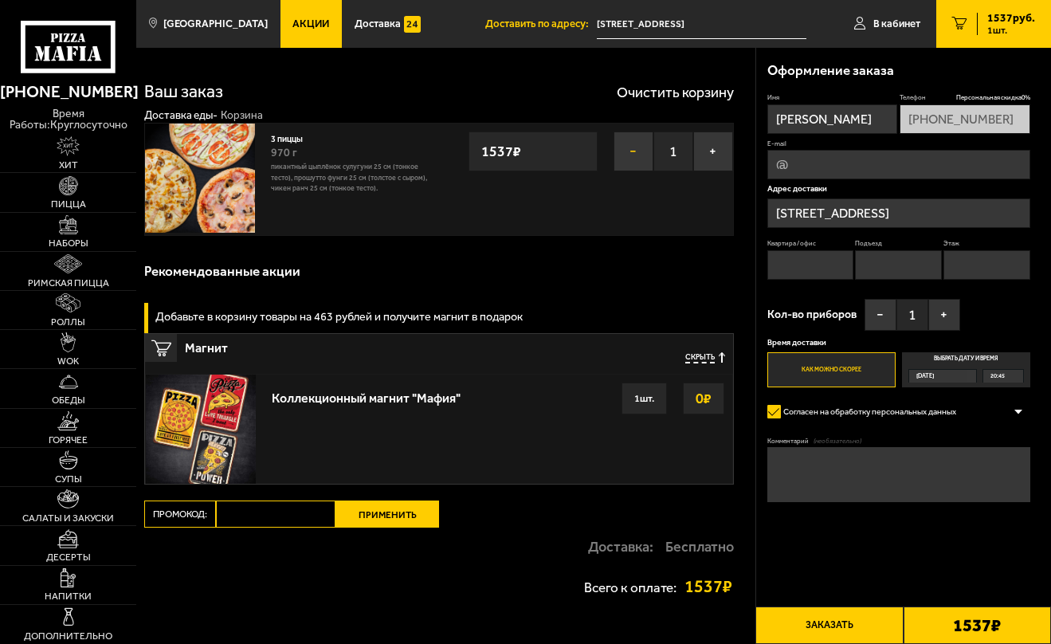
click at [626, 171] on button "−" at bounding box center [633, 151] width 40 height 40
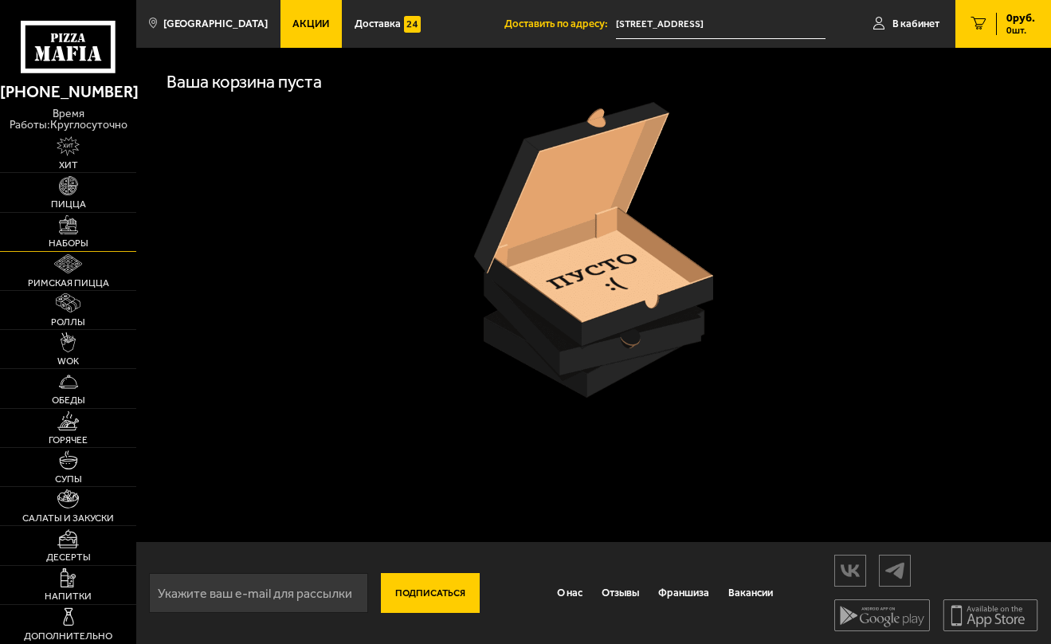
click at [88, 248] on span "Наборы" at bounding box center [69, 243] width 40 height 10
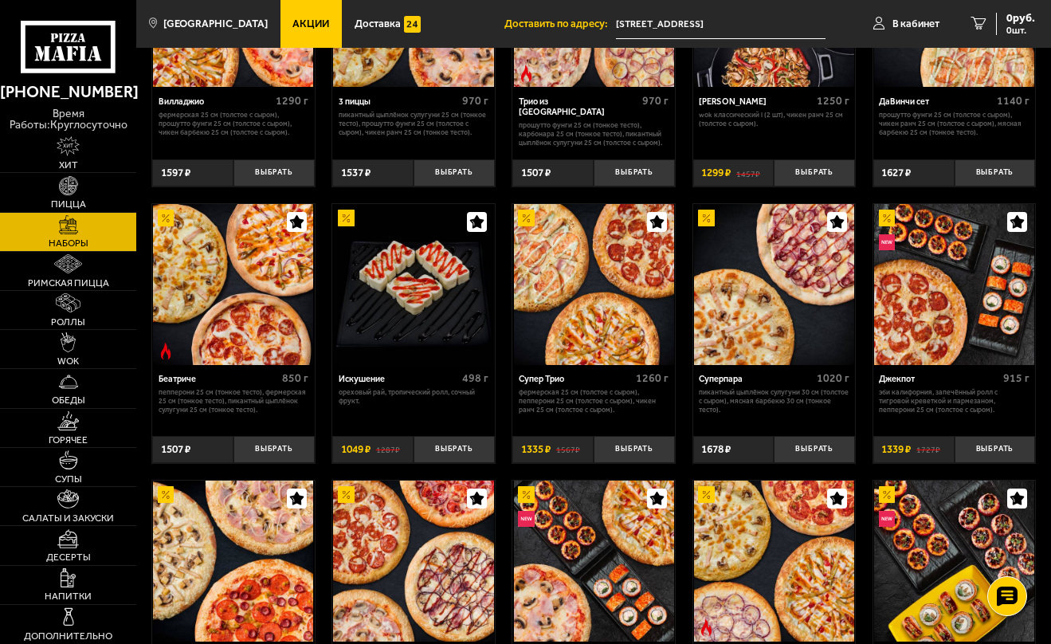
scroll to position [471, 0]
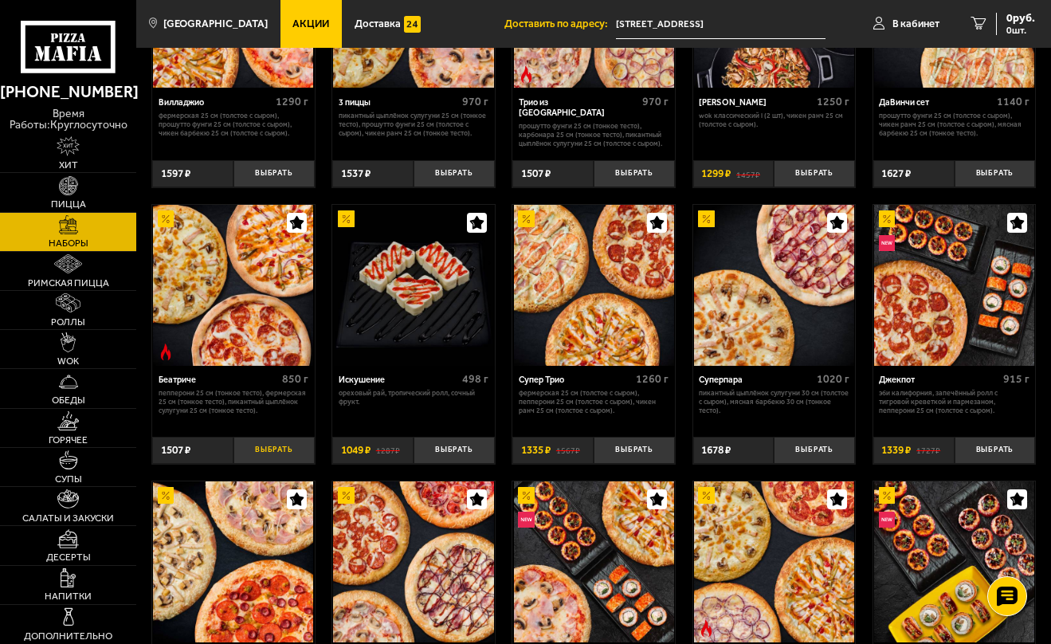
click at [275, 464] on button "Выбрать" at bounding box center [273, 450] width 81 height 27
click at [1007, 24] on span "1507 руб." at bounding box center [1011, 18] width 48 height 11
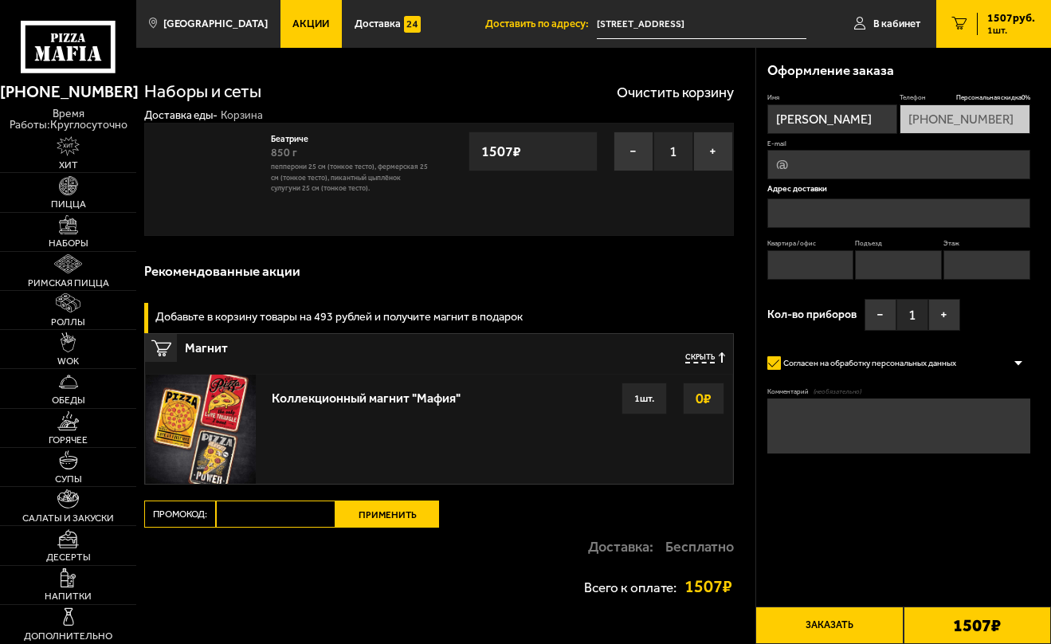
type input "[STREET_ADDRESS]"
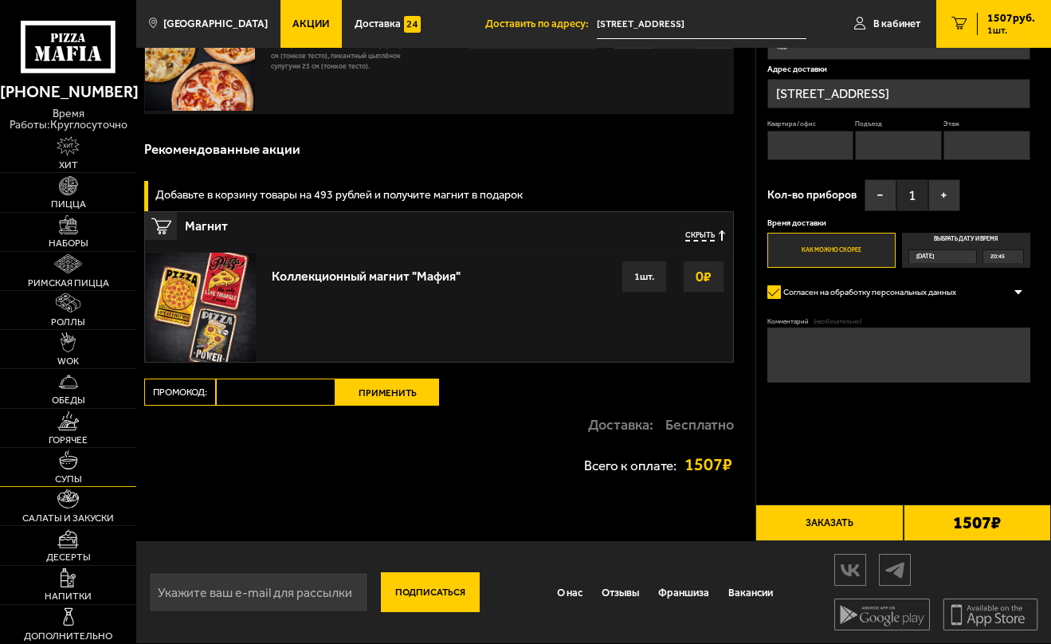
scroll to position [271, 0]
click at [90, 329] on link "Роллы" at bounding box center [68, 310] width 136 height 38
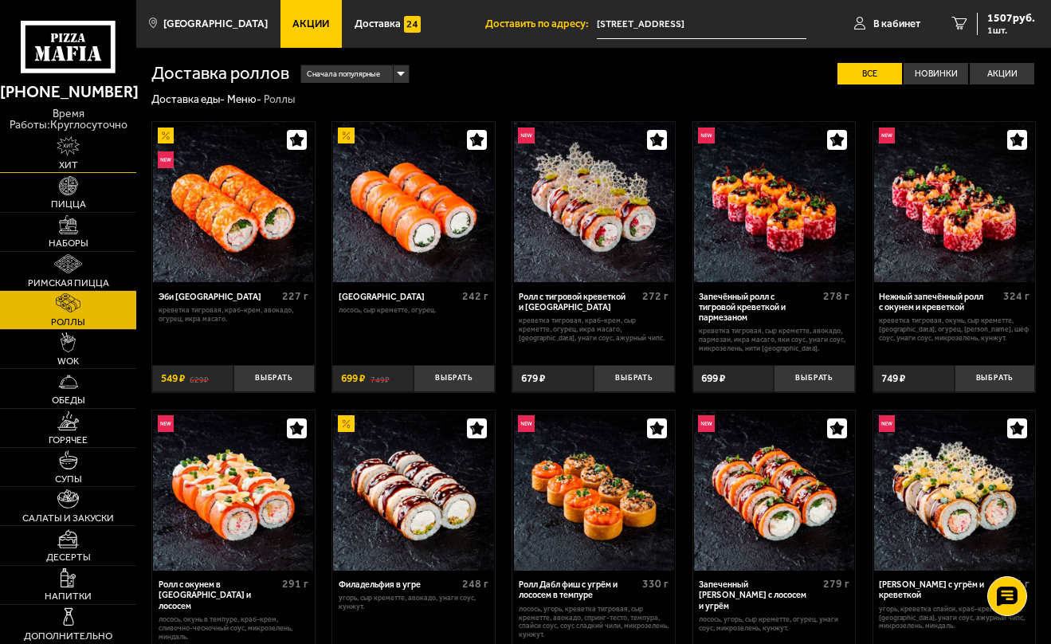
click at [94, 172] on link "Хит" at bounding box center [68, 153] width 136 height 38
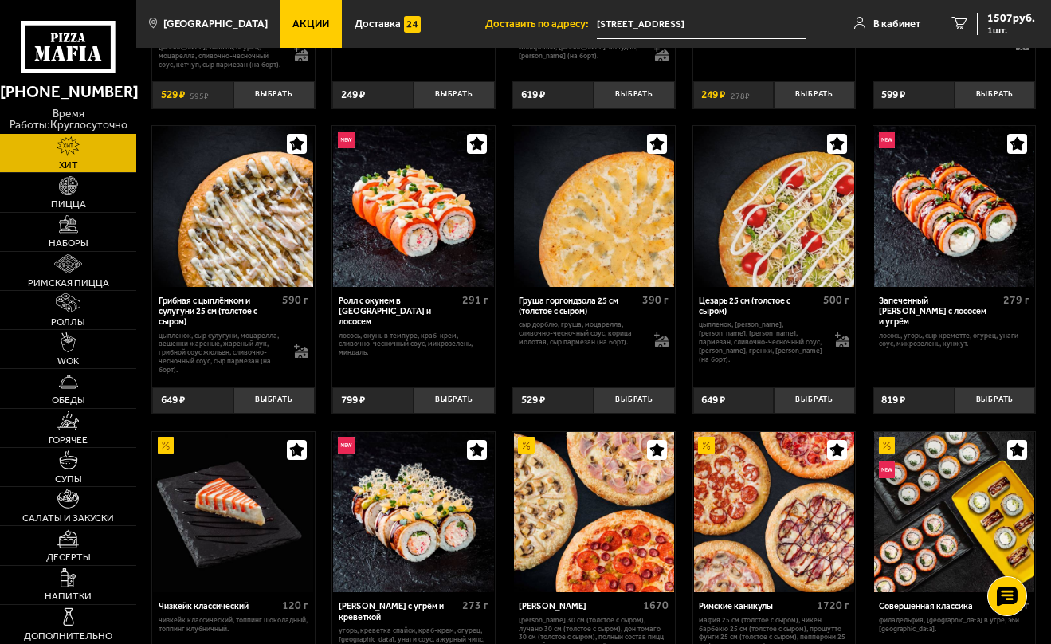
scroll to position [283, 0]
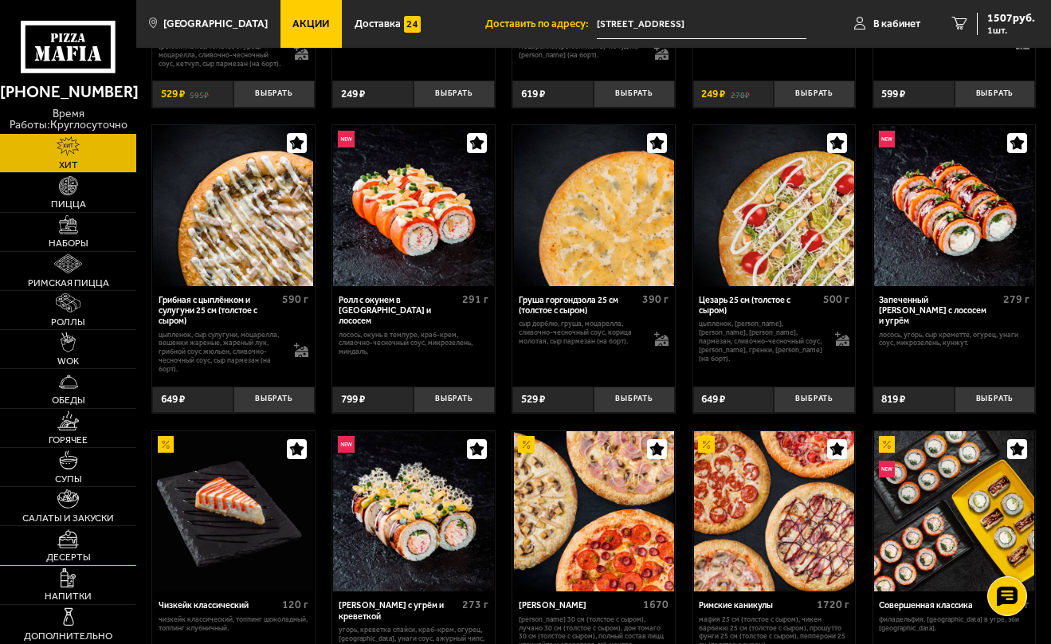
click at [79, 548] on img at bounding box center [68, 538] width 22 height 19
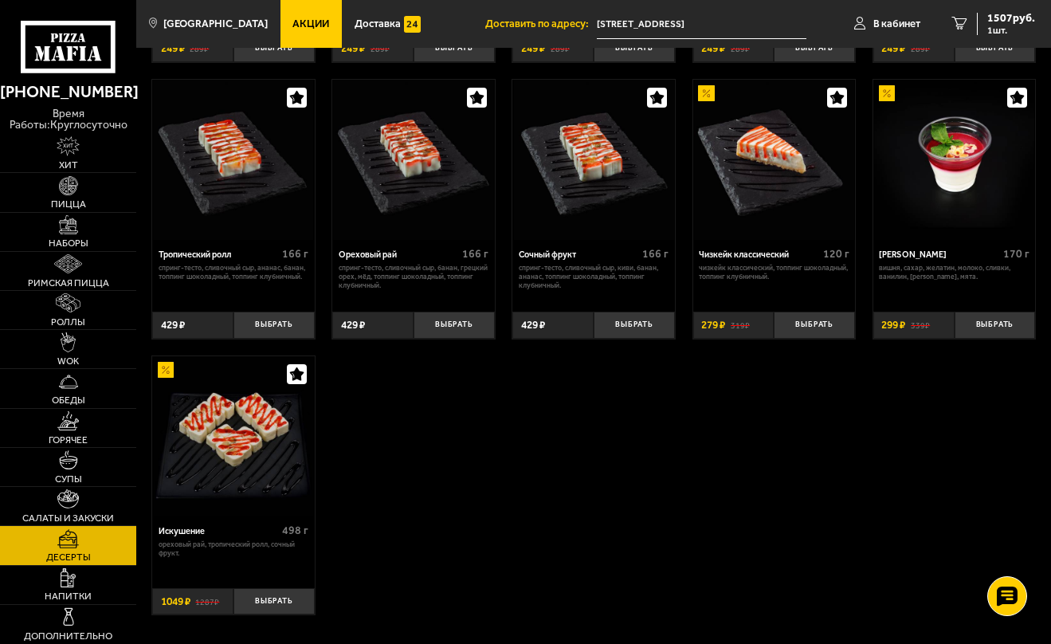
scroll to position [323, 0]
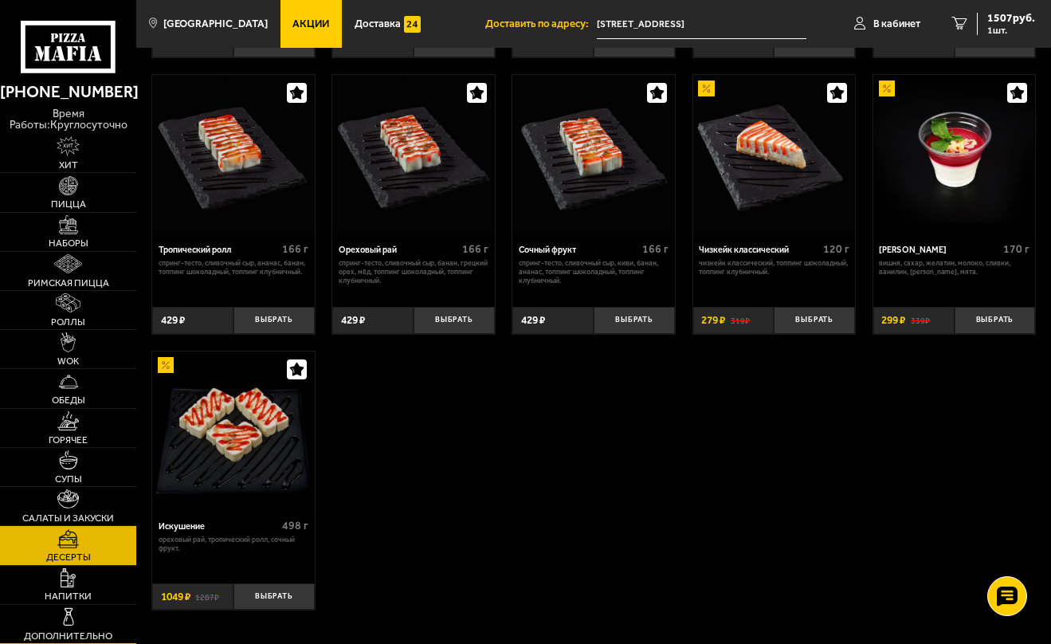
click at [78, 626] on img at bounding box center [68, 616] width 19 height 19
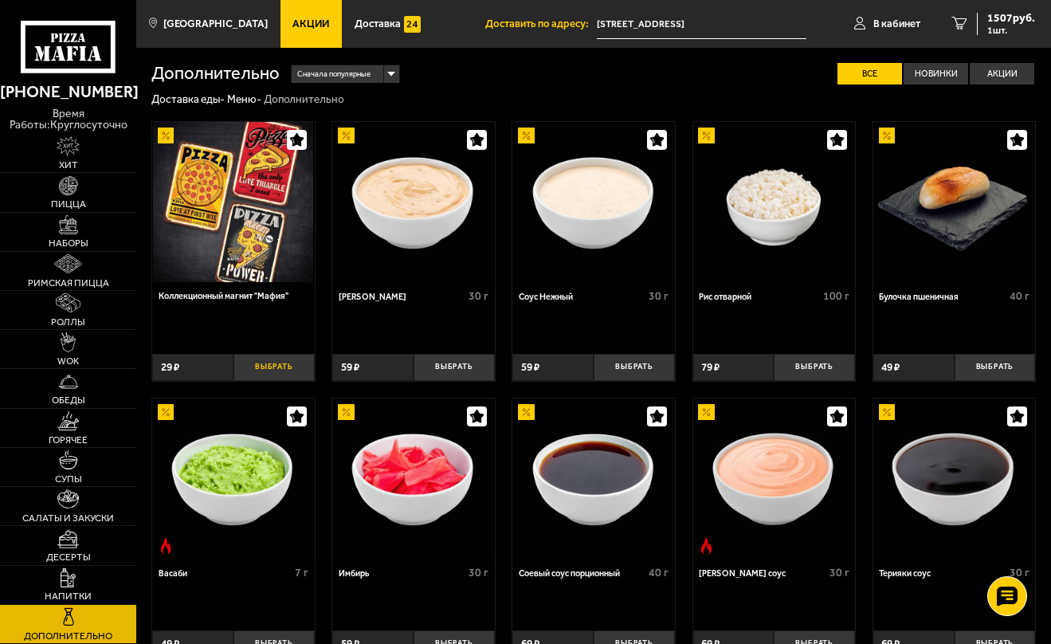
click at [277, 381] on button "Выбрать" at bounding box center [273, 367] width 81 height 27
click at [307, 381] on button "+" at bounding box center [301, 367] width 27 height 27
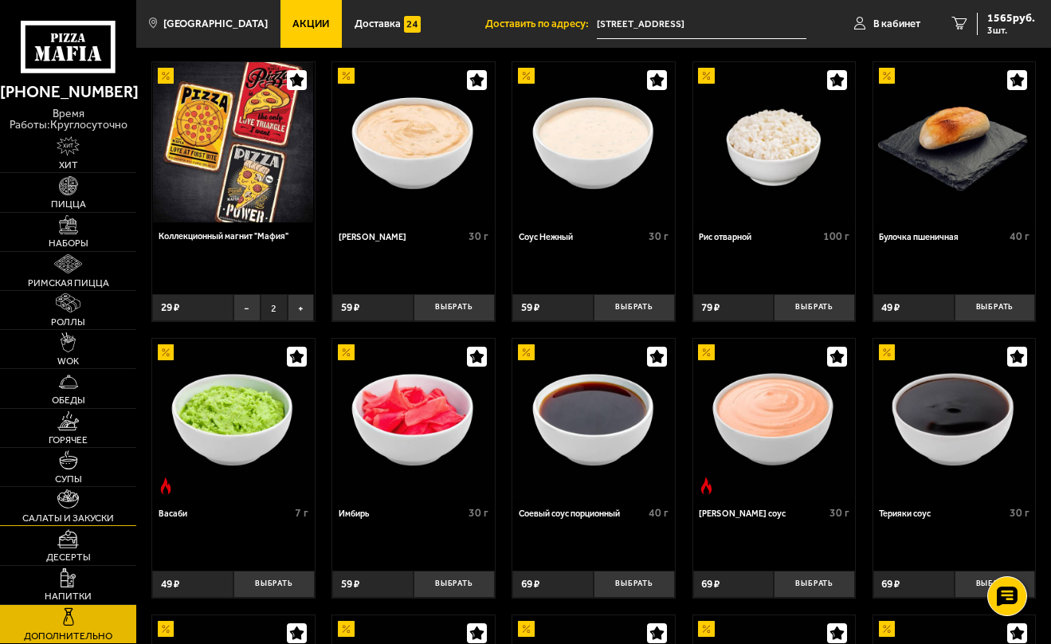
scroll to position [95, 0]
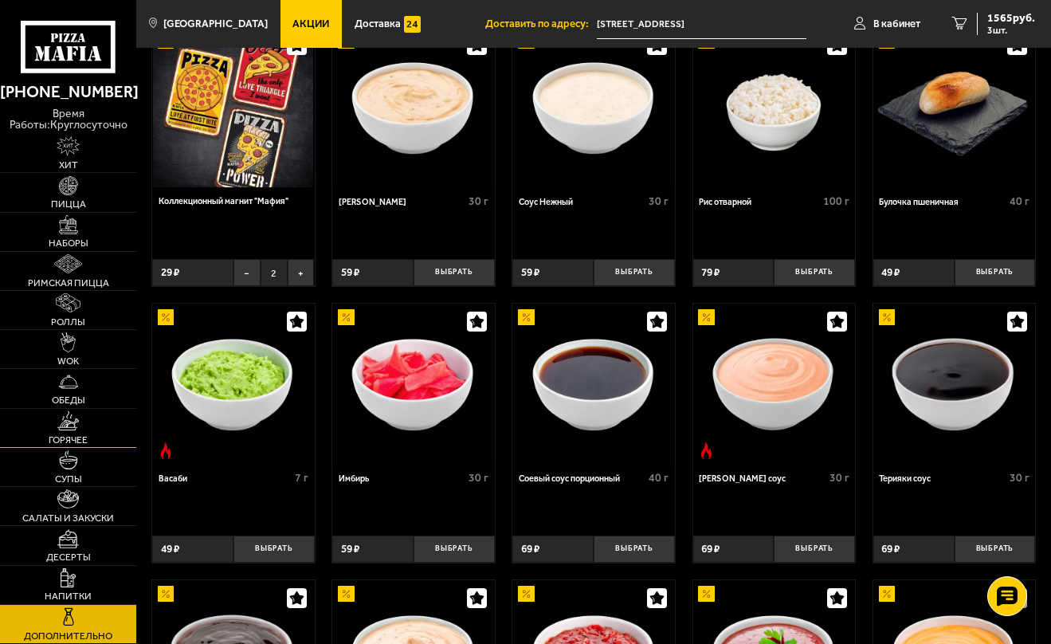
click at [88, 444] on span "Горячее" at bounding box center [68, 440] width 39 height 10
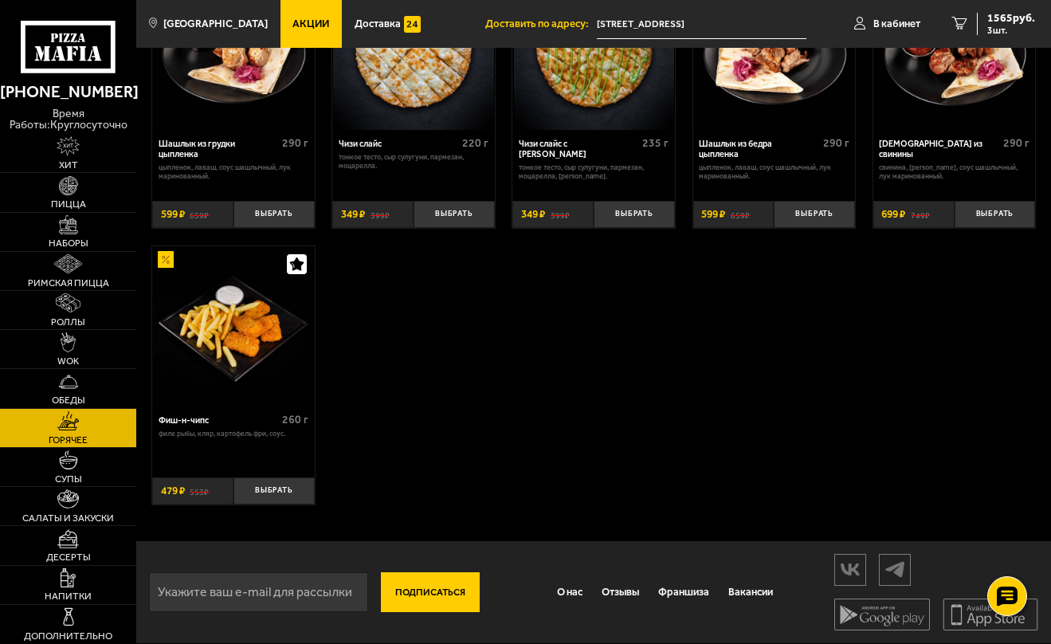
scroll to position [826, 0]
click at [79, 548] on img at bounding box center [68, 538] width 22 height 19
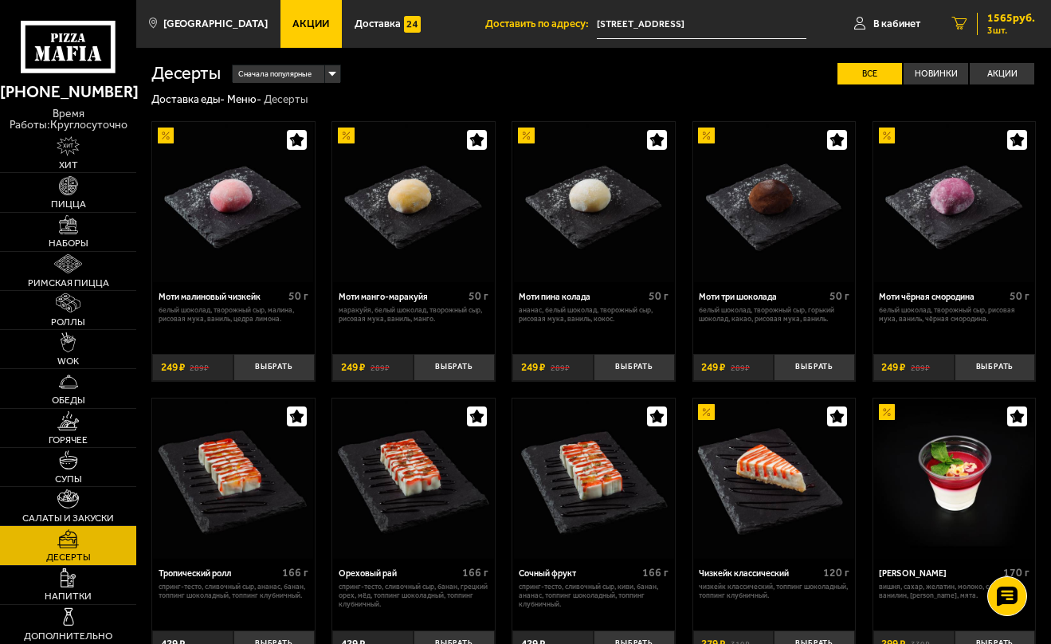
click at [982, 26] on div "1565 руб. 3 шт." at bounding box center [1006, 24] width 58 height 22
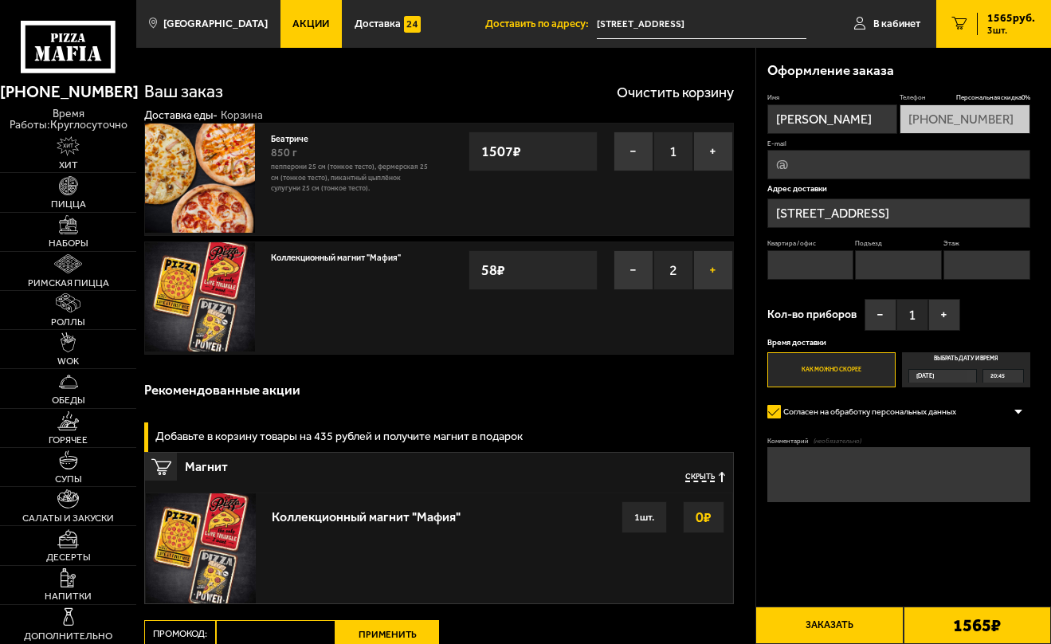
click at [725, 290] on button "+" at bounding box center [713, 270] width 40 height 40
click at [85, 327] on span "Роллы" at bounding box center [68, 322] width 34 height 10
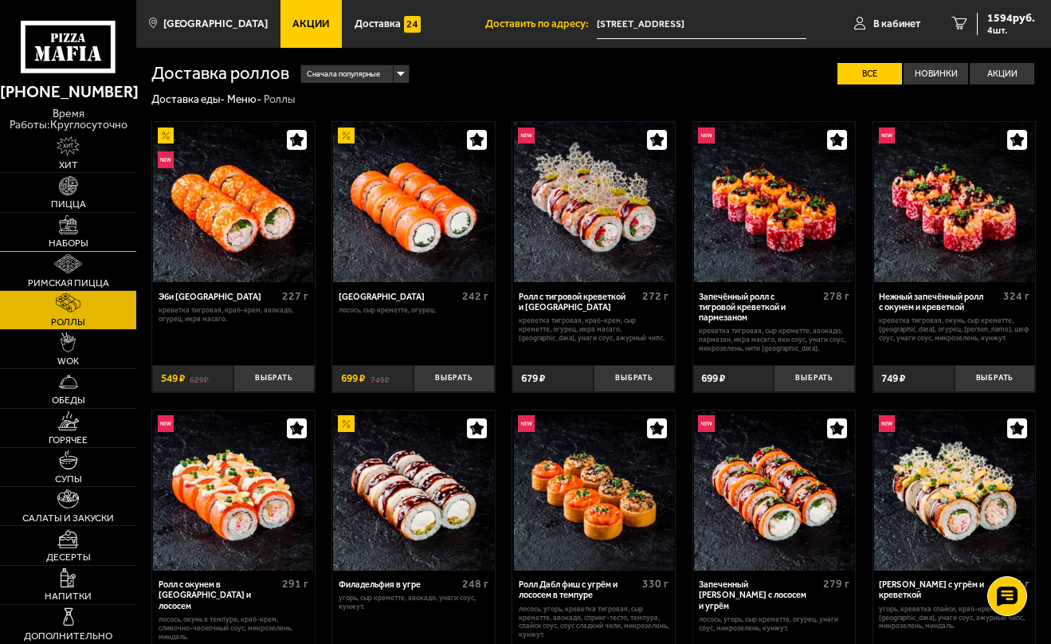
click at [100, 251] on link "Наборы" at bounding box center [68, 232] width 136 height 38
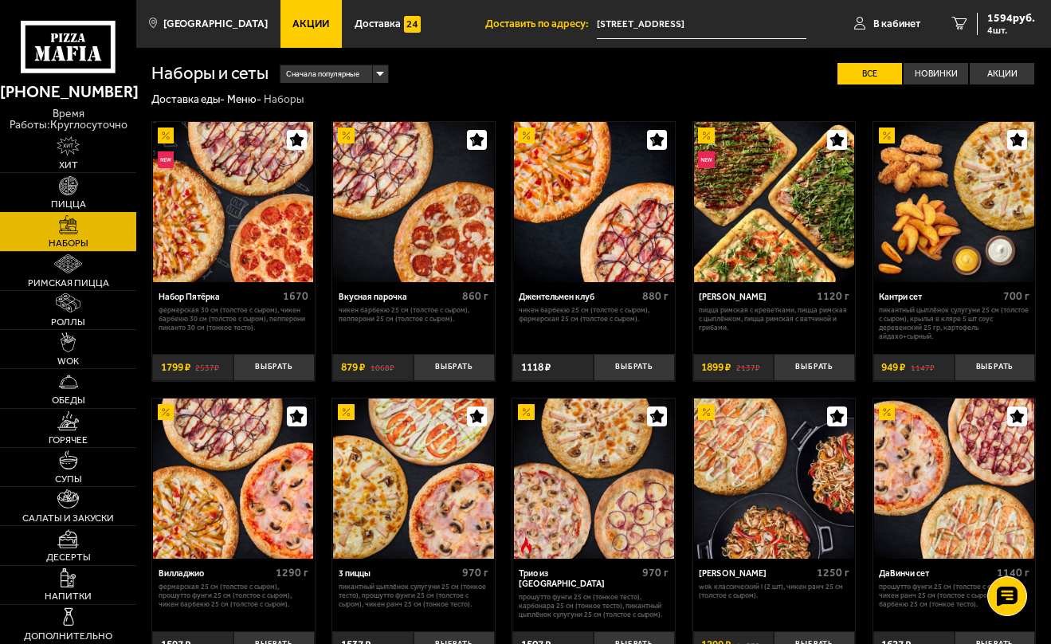
click at [86, 211] on link "Пицца" at bounding box center [68, 192] width 136 height 38
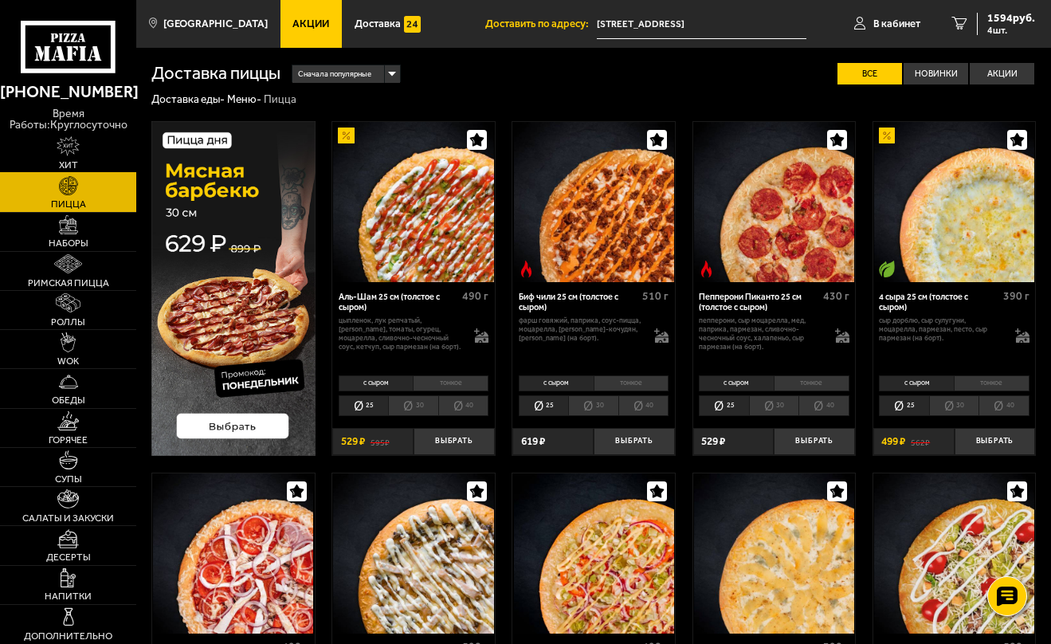
click at [96, 172] on link "Хит" at bounding box center [68, 153] width 136 height 38
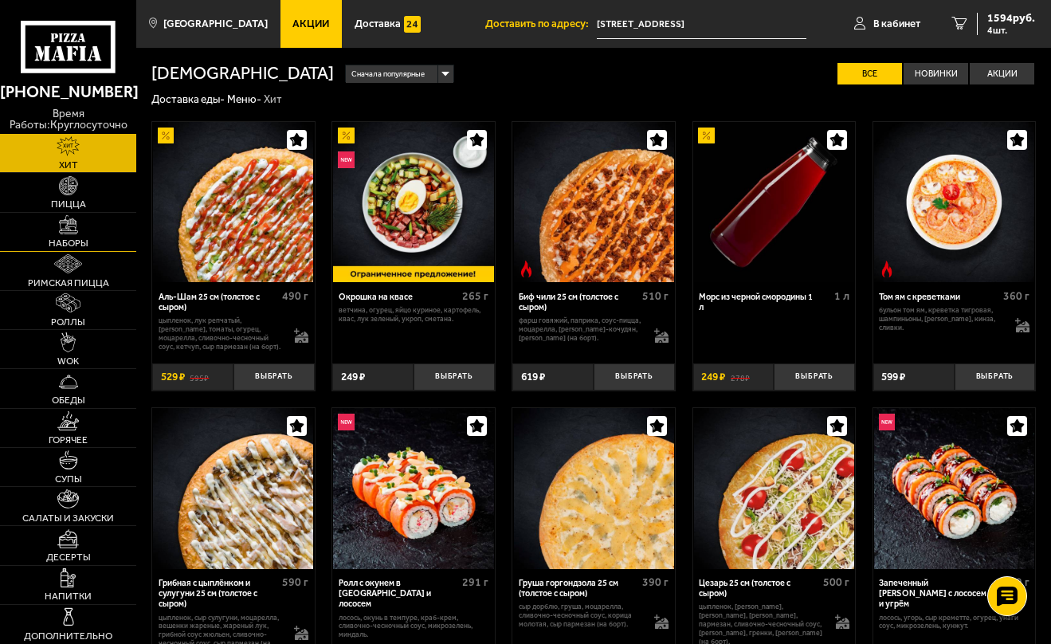
click at [84, 248] on span "Наборы" at bounding box center [69, 243] width 40 height 10
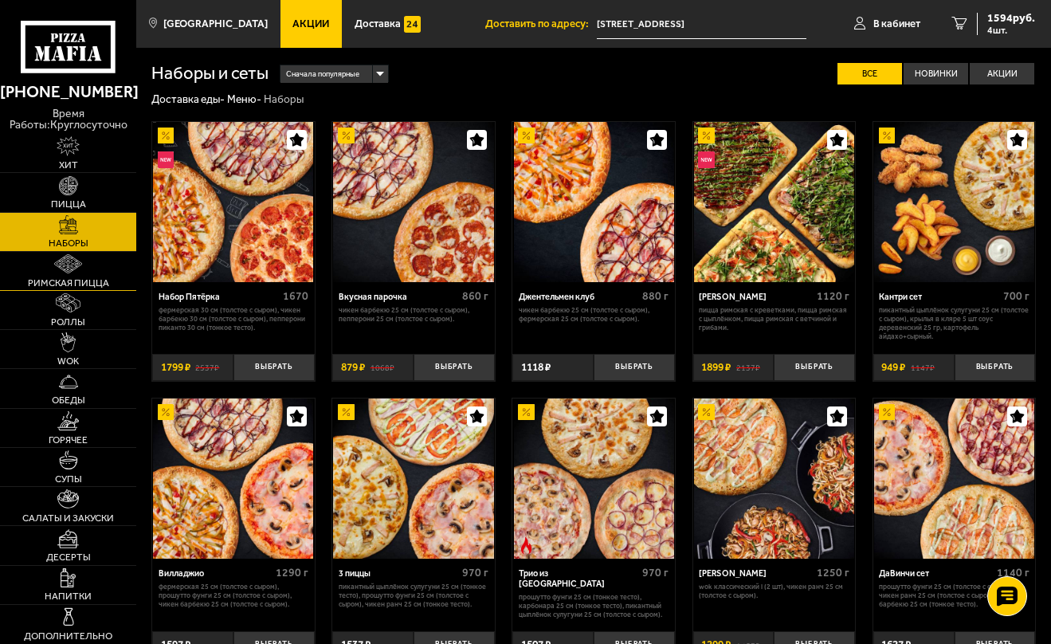
click at [88, 288] on span "Римская пицца" at bounding box center [68, 283] width 81 height 10
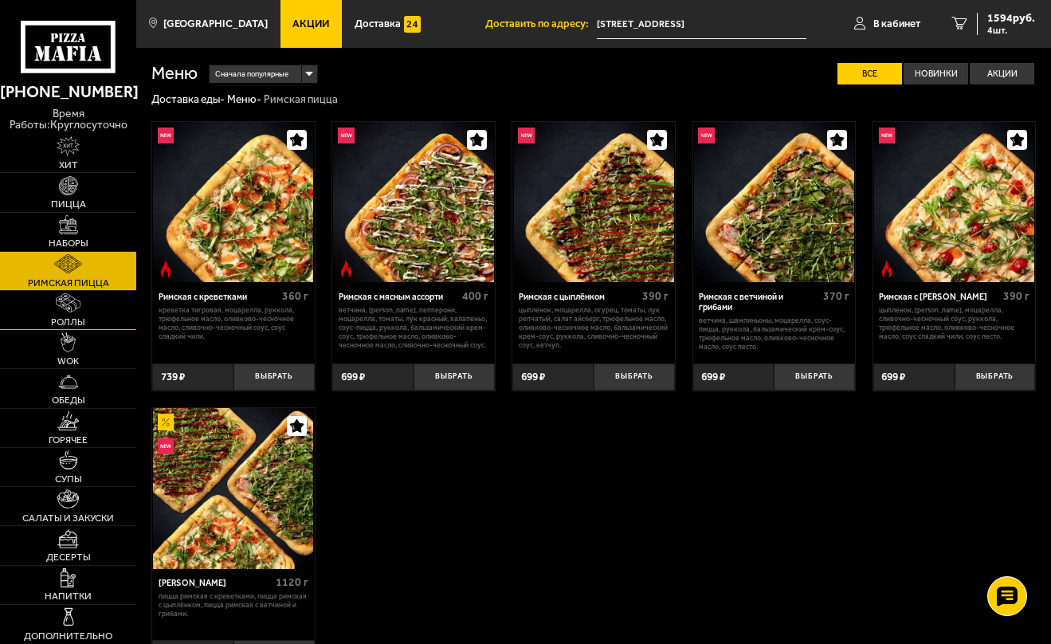
click at [85, 327] on span "Роллы" at bounding box center [68, 322] width 34 height 10
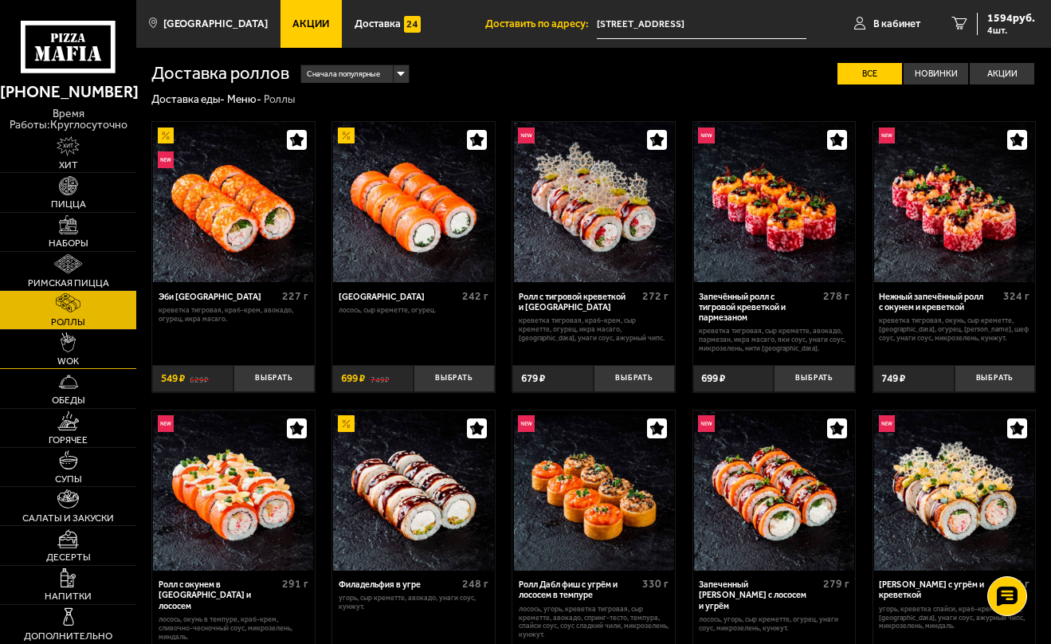
click at [79, 366] on span "WOK" at bounding box center [68, 361] width 22 height 10
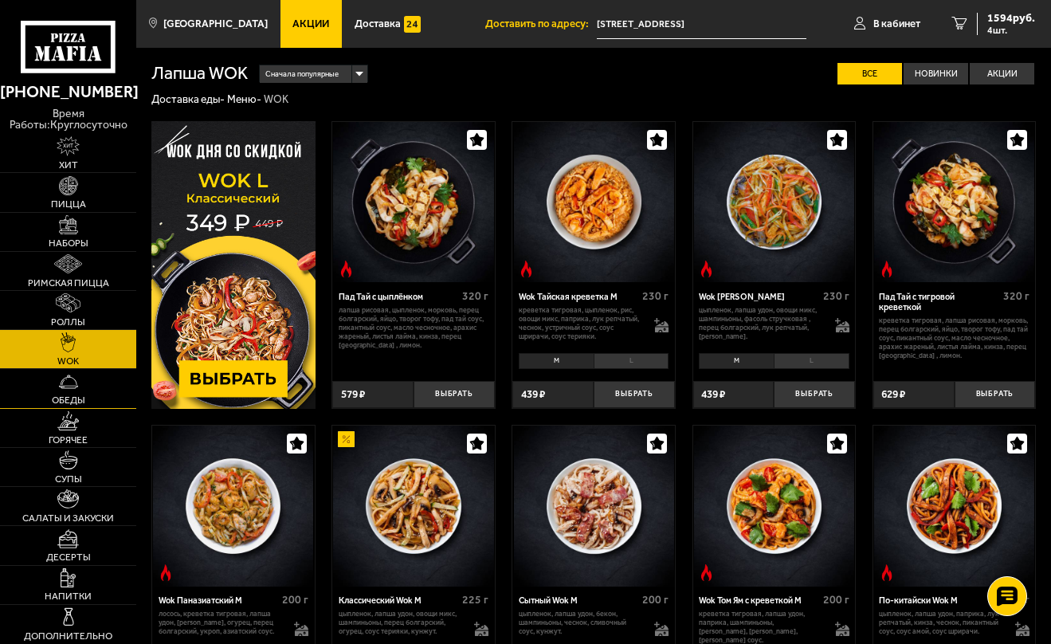
click at [84, 405] on span "Обеды" at bounding box center [68, 400] width 33 height 10
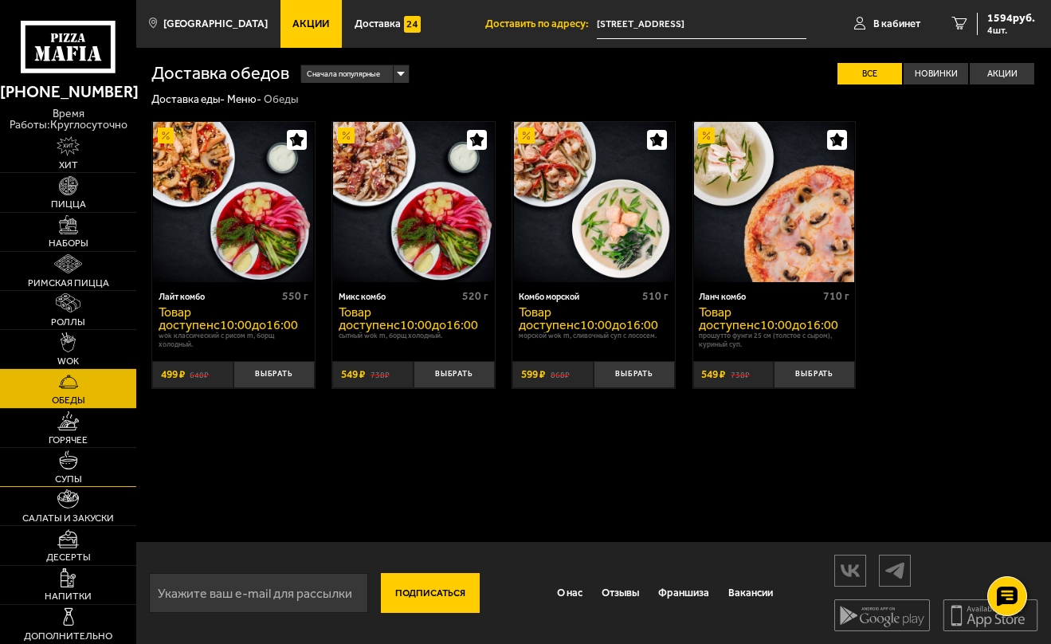
click at [78, 469] on img at bounding box center [68, 459] width 19 height 19
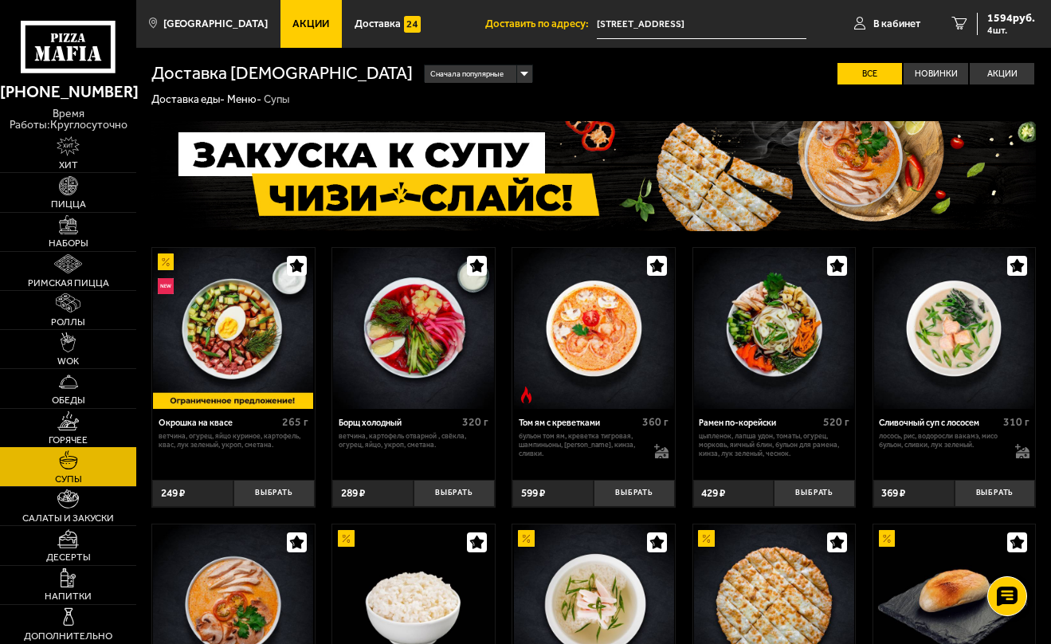
click at [88, 444] on span "Горячее" at bounding box center [68, 440] width 39 height 10
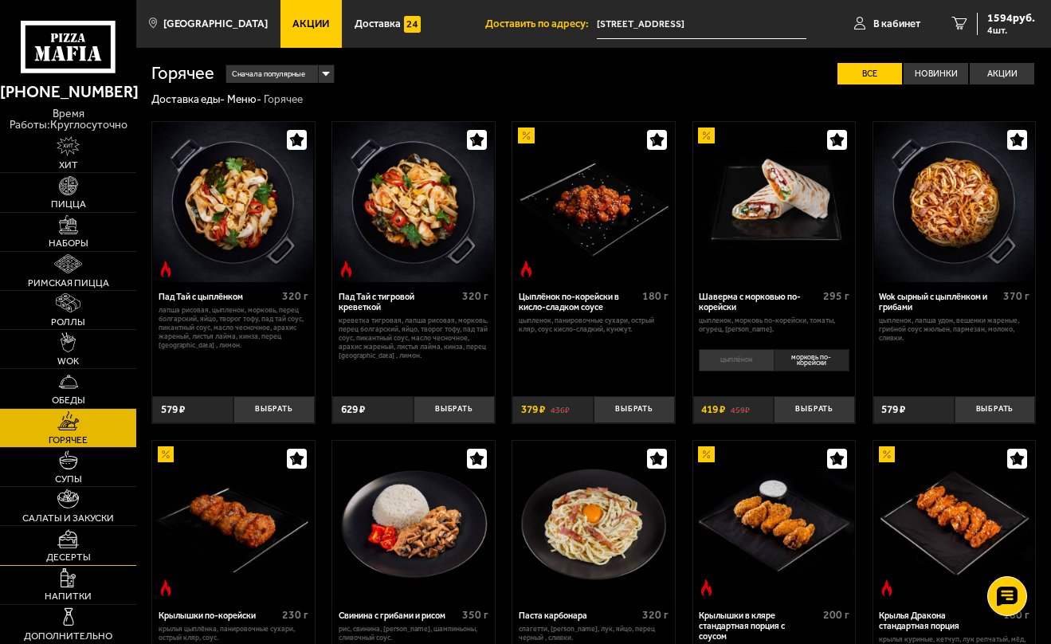
click at [79, 548] on img at bounding box center [68, 538] width 22 height 19
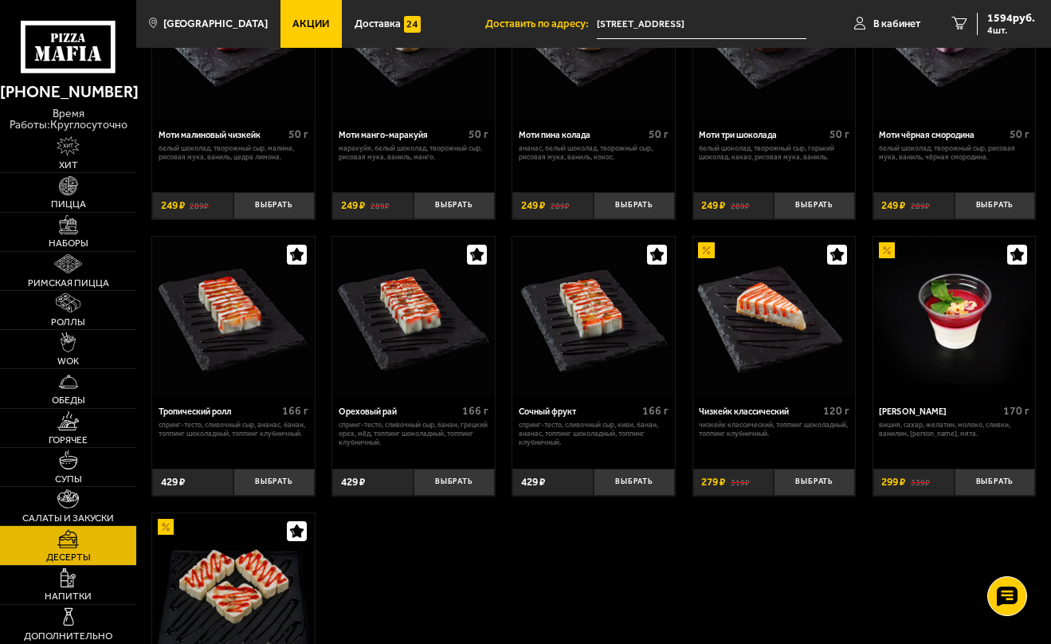
scroll to position [163, 0]
click at [85, 327] on span "Роллы" at bounding box center [68, 322] width 34 height 10
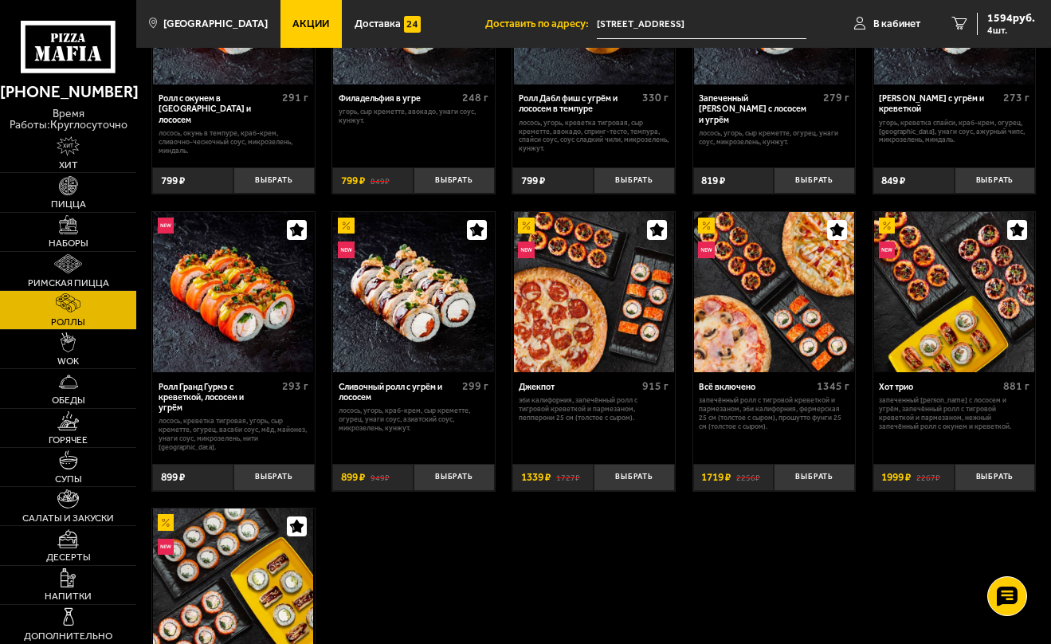
scroll to position [488, 0]
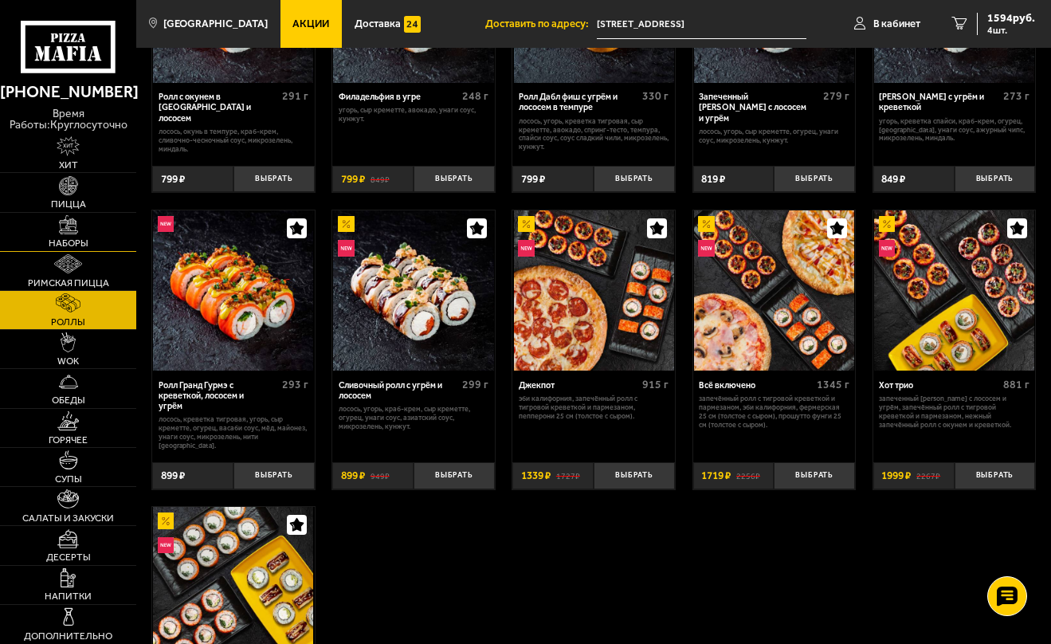
click at [95, 251] on link "Наборы" at bounding box center [68, 232] width 136 height 38
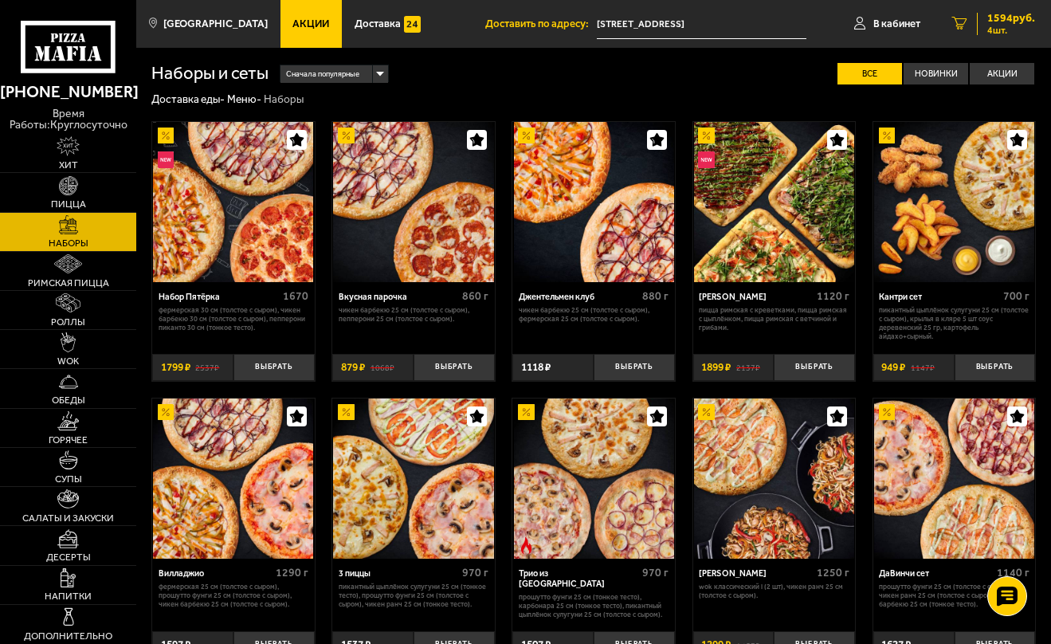
click at [1005, 24] on span "1594 руб." at bounding box center [1011, 18] width 48 height 11
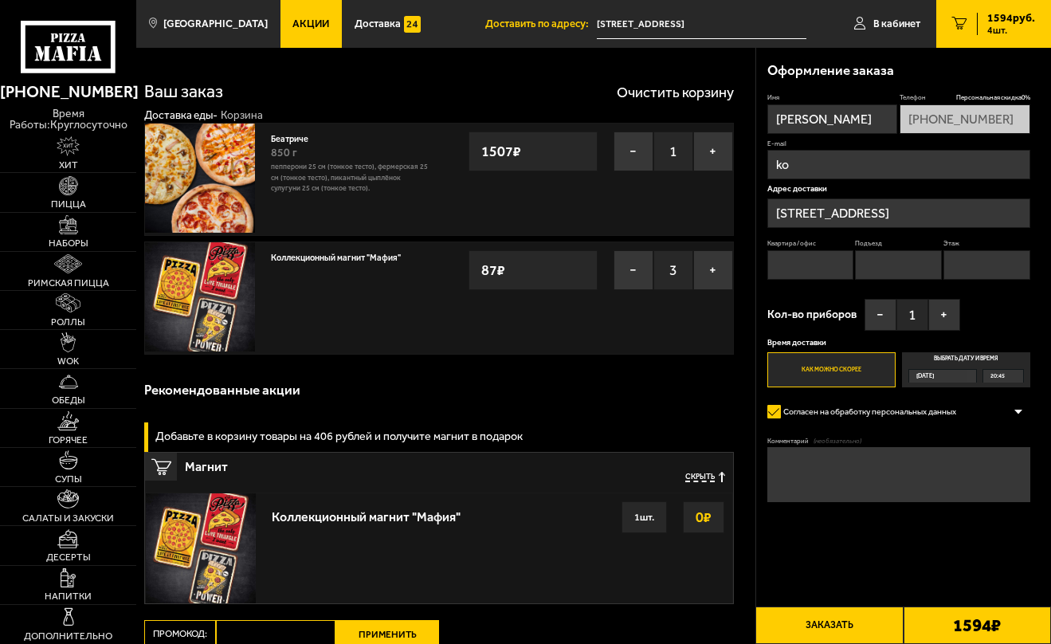
type input "[EMAIL_ADDRESS][DOMAIN_NAME]"
click at [831, 280] on input "Квартира / офис" at bounding box center [810, 264] width 86 height 29
type input "145"
click at [941, 280] on input "Подъезд" at bounding box center [898, 264] width 86 height 29
type input "3"
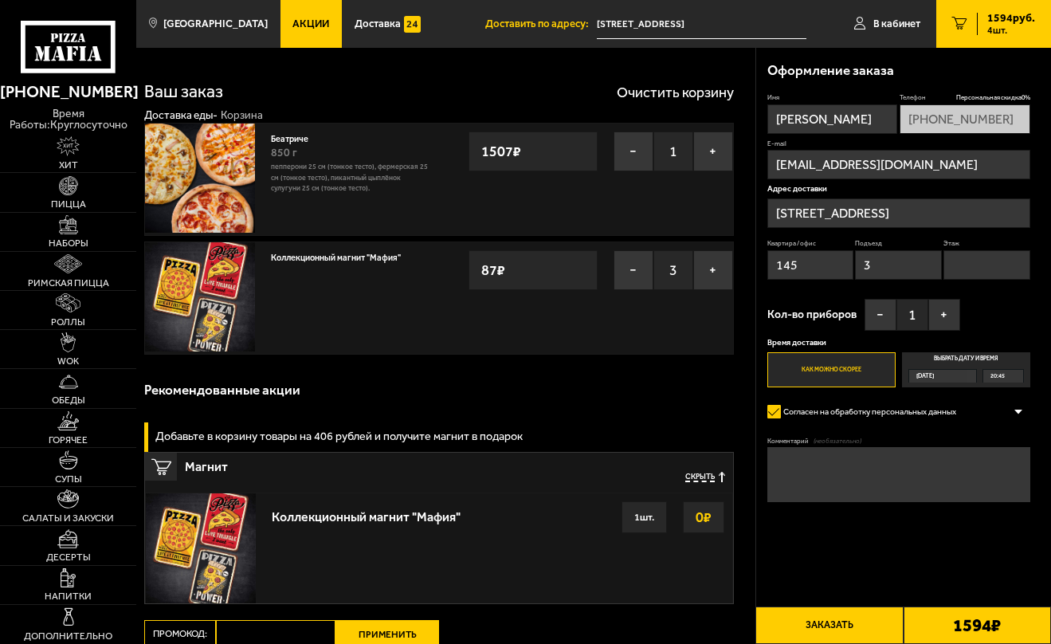
click at [943, 280] on input "Этаж" at bounding box center [986, 264] width 86 height 29
type input "4"
click at [942, 331] on button "+" at bounding box center [944, 315] width 32 height 32
click at [862, 387] on label "Как можно скорее" at bounding box center [831, 369] width 128 height 35
click at [0, 0] on input "Как можно скорее" at bounding box center [0, 0] width 0 height 0
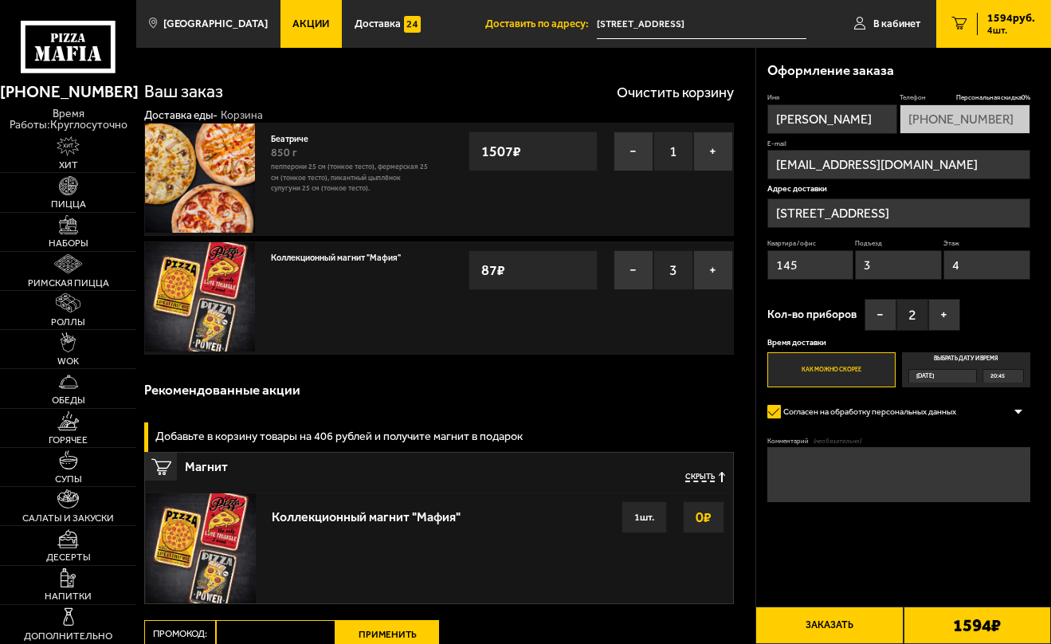
click at [873, 629] on button "Заказать" at bounding box center [828, 624] width 147 height 37
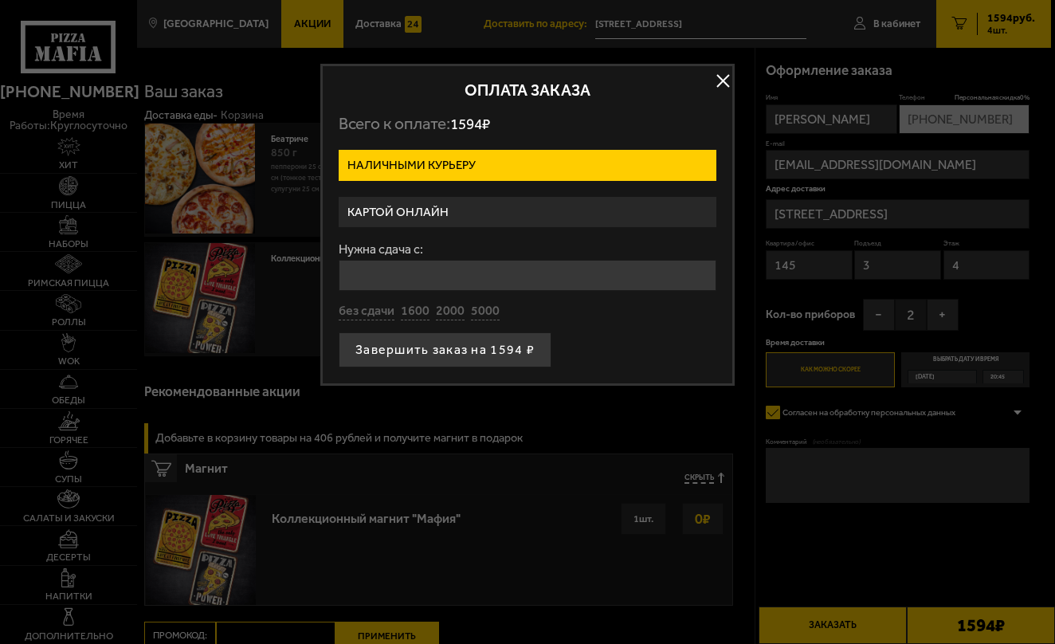
click at [488, 221] on label "Картой онлайн" at bounding box center [528, 212] width 378 height 31
click at [0, 0] on input "Картой онлайн" at bounding box center [0, 0] width 0 height 0
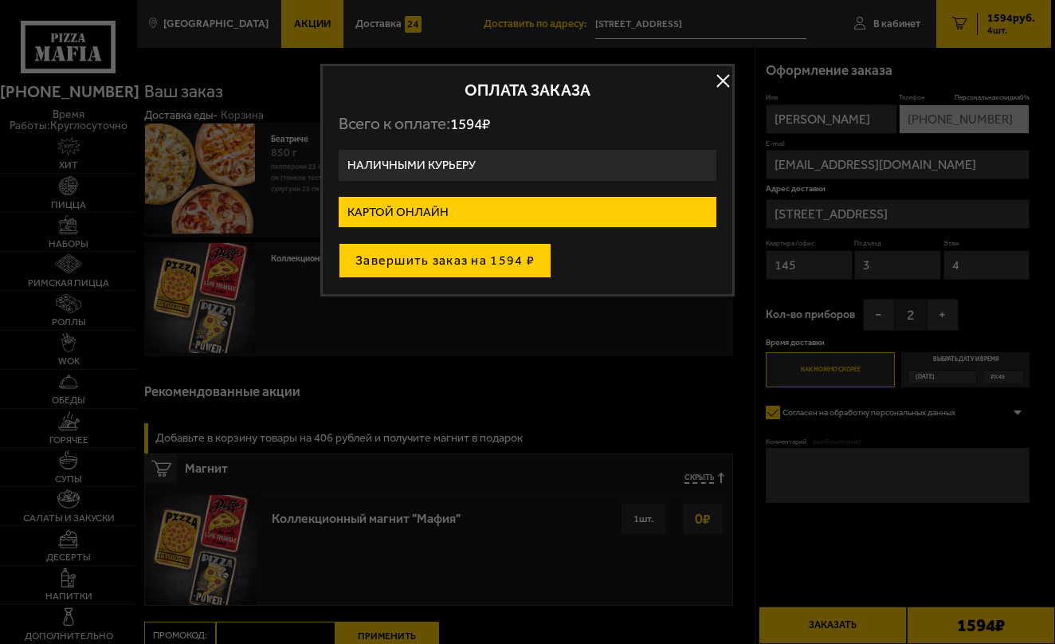
click at [465, 275] on button "Завершить заказ на 1594 ₽" at bounding box center [445, 260] width 213 height 35
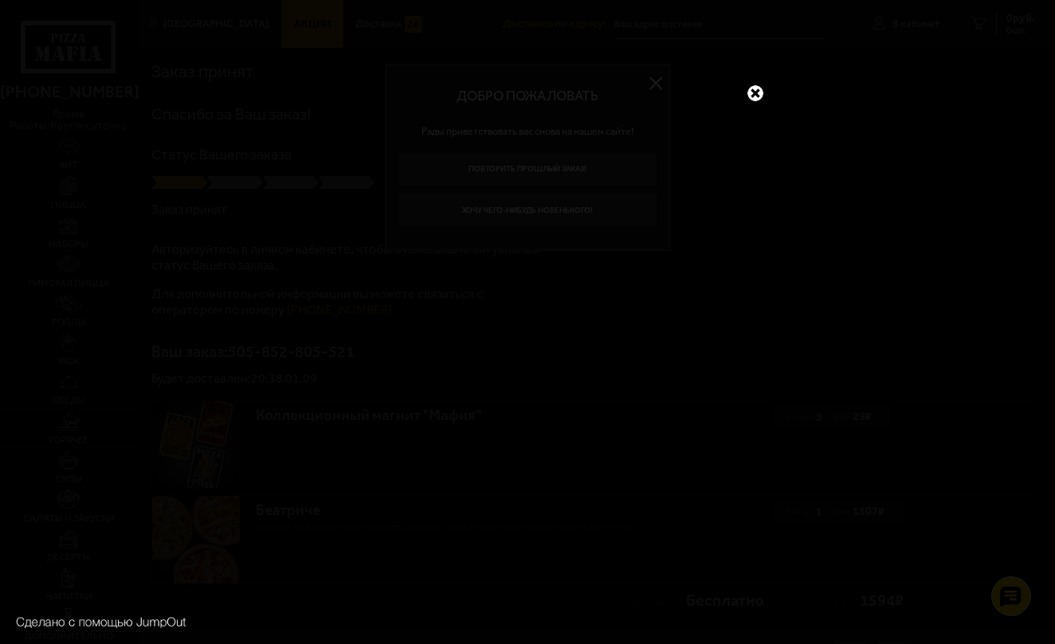
click at [757, 91] on link at bounding box center [755, 93] width 21 height 21
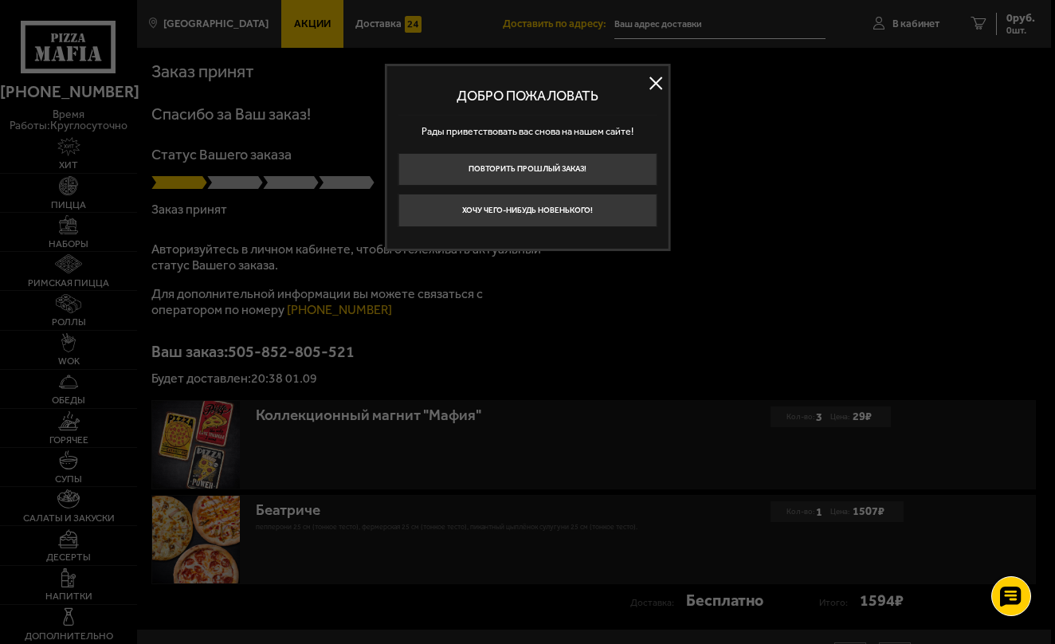
click at [656, 79] on button at bounding box center [656, 84] width 24 height 24
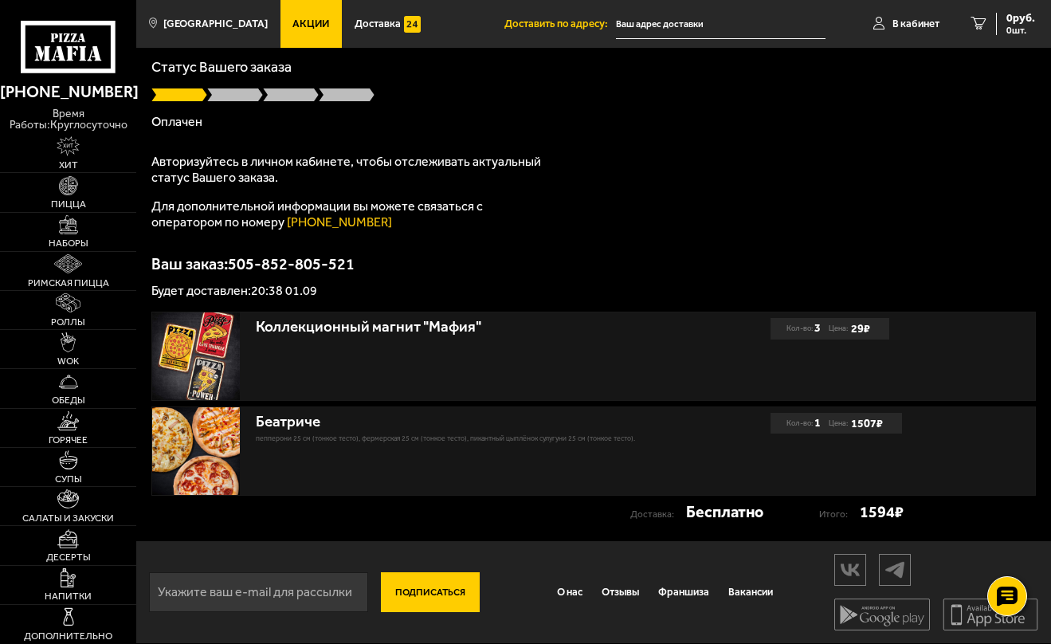
scroll to position [327, 0]
click at [680, 20] on input "text" at bounding box center [721, 24] width 210 height 29
type input "[STREET_ADDRESS]"
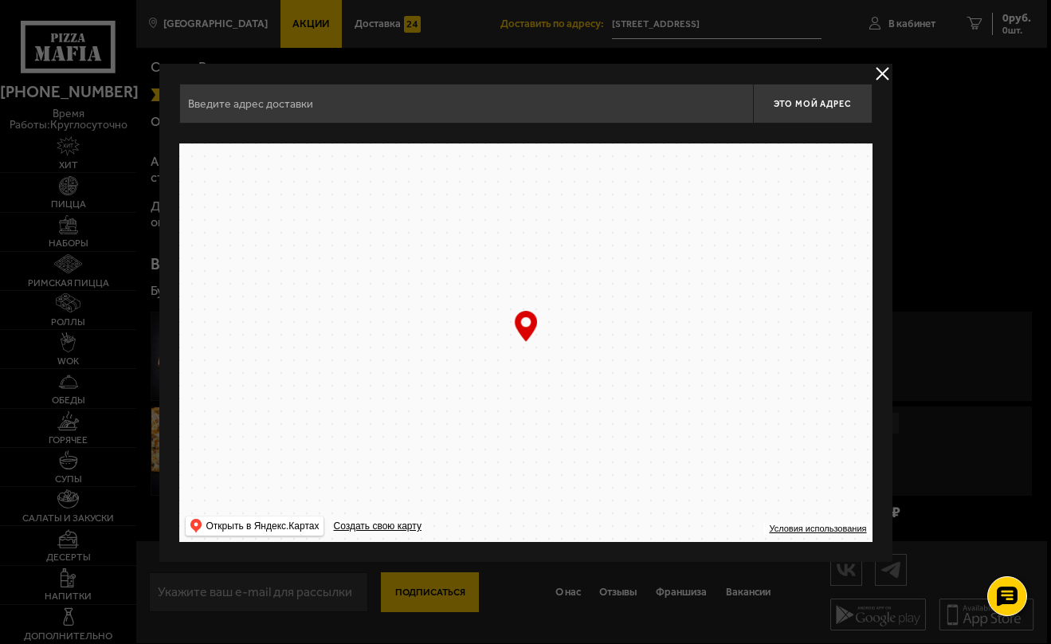
type input "[STREET_ADDRESS]"
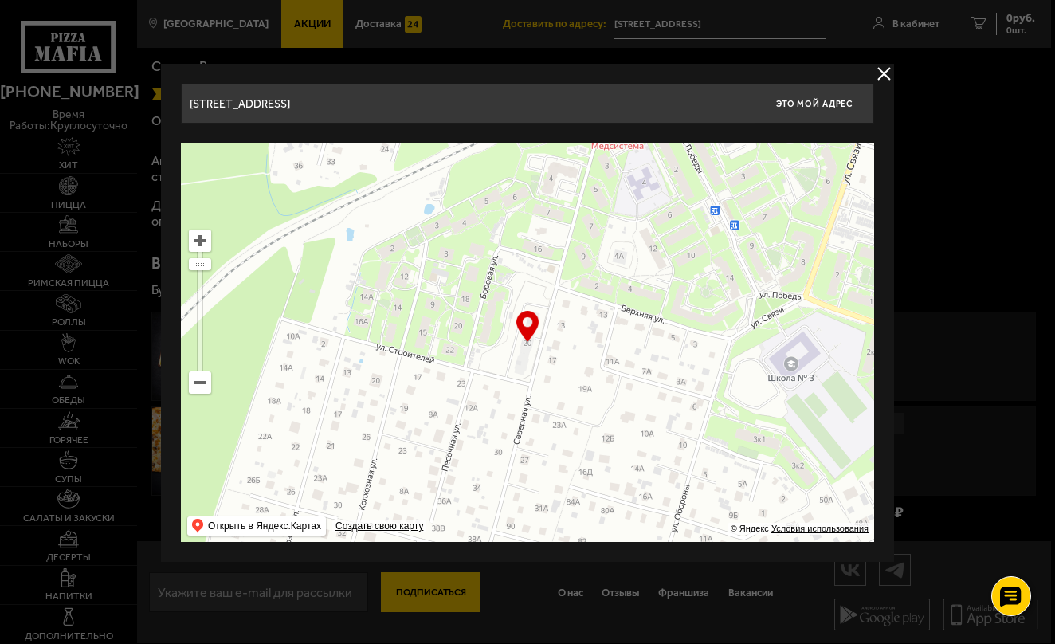
click at [887, 72] on button "delivery type" at bounding box center [884, 74] width 20 height 20
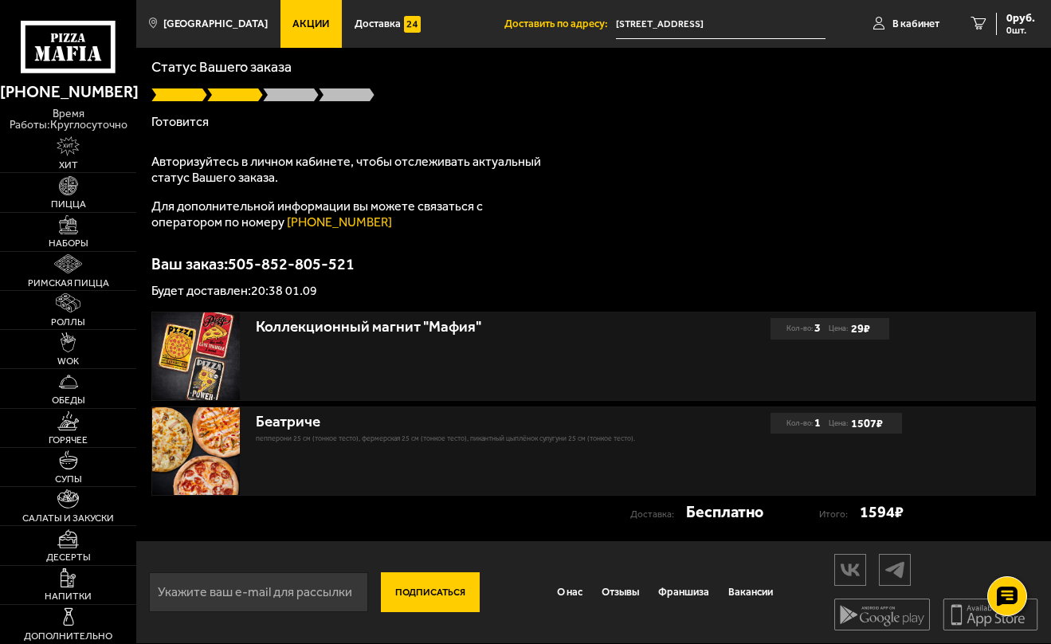
click at [100, 50] on icon at bounding box center [68, 47] width 95 height 53
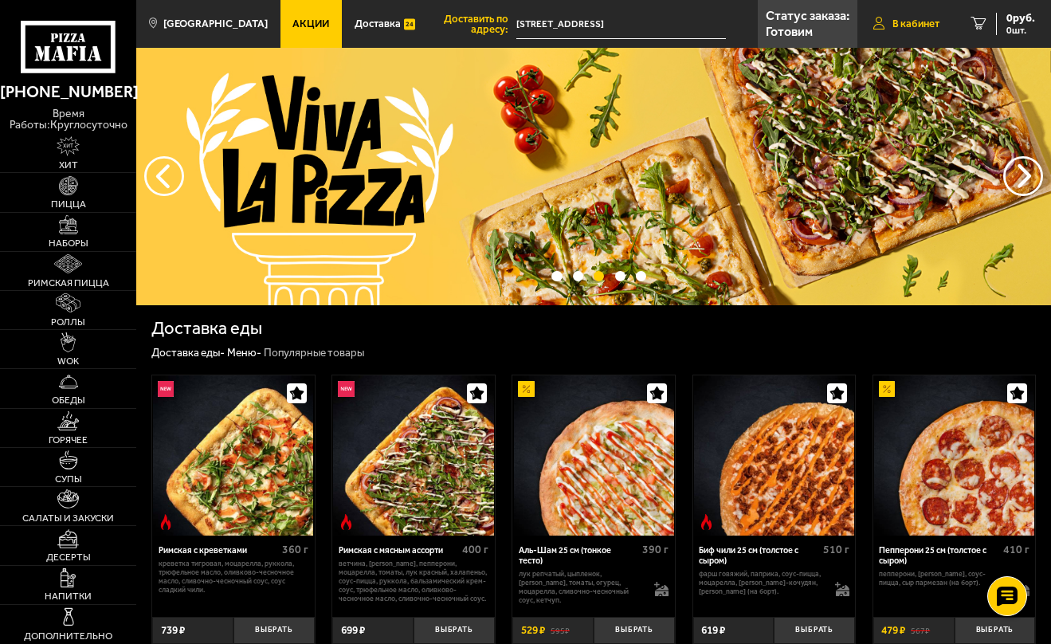
click at [930, 25] on span "В кабинет" at bounding box center [915, 23] width 47 height 10
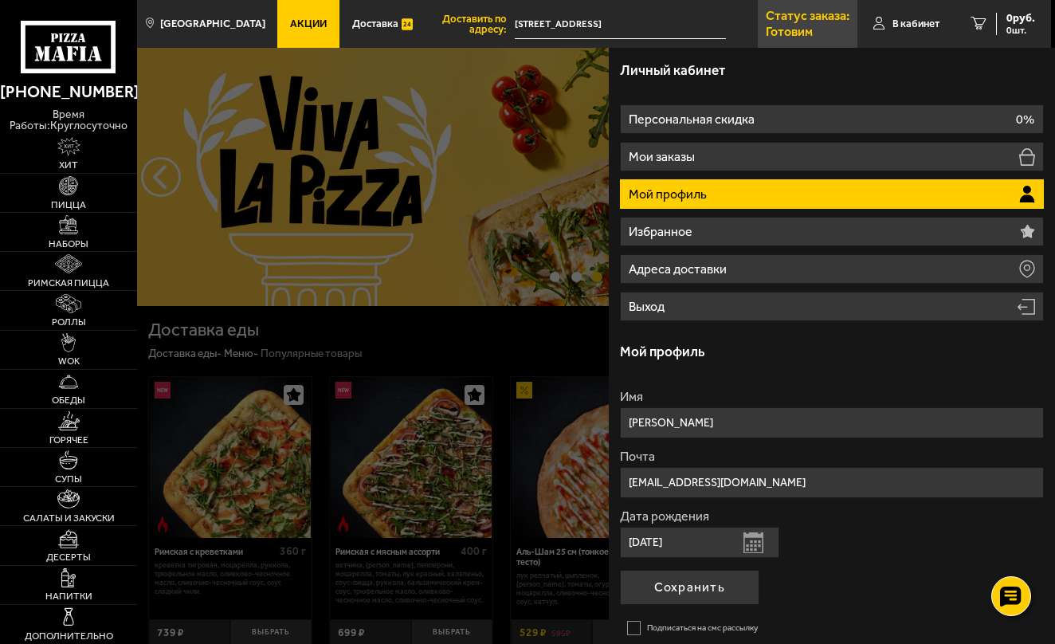
click at [848, 24] on link "Статус заказа: [PERSON_NAME]" at bounding box center [808, 24] width 100 height 48
